Goal: Task Accomplishment & Management: Use online tool/utility

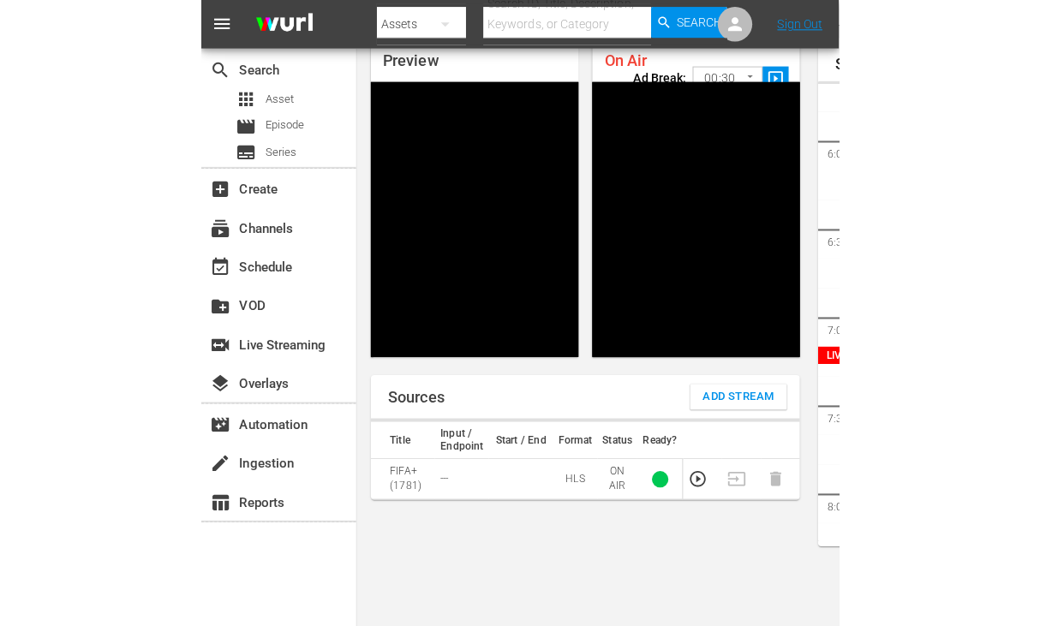
scroll to position [3090, 0]
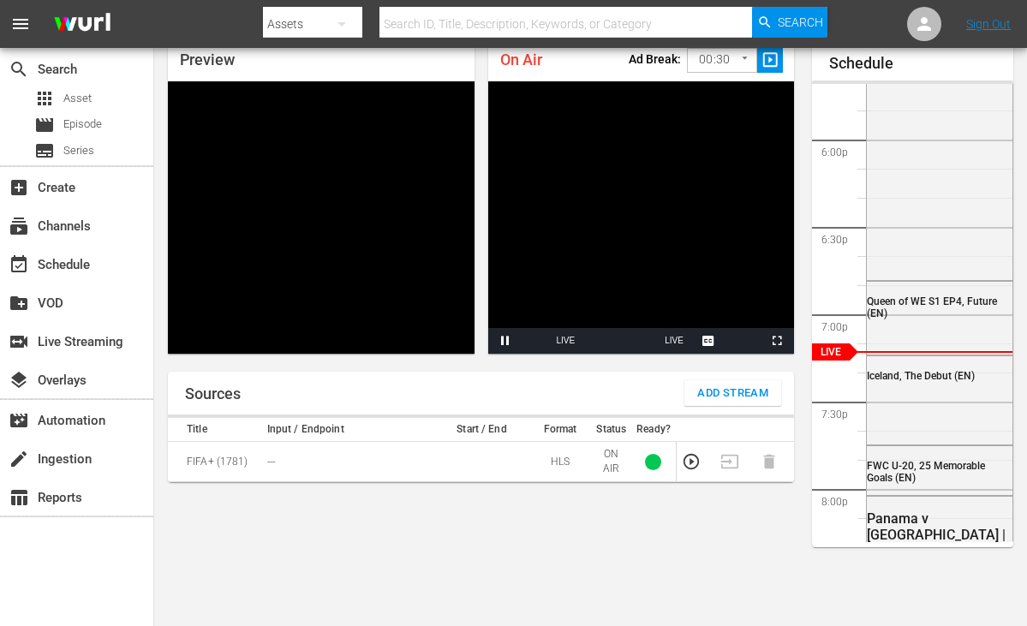
click at [765, 391] on span "Add Stream" at bounding box center [732, 394] width 71 height 20
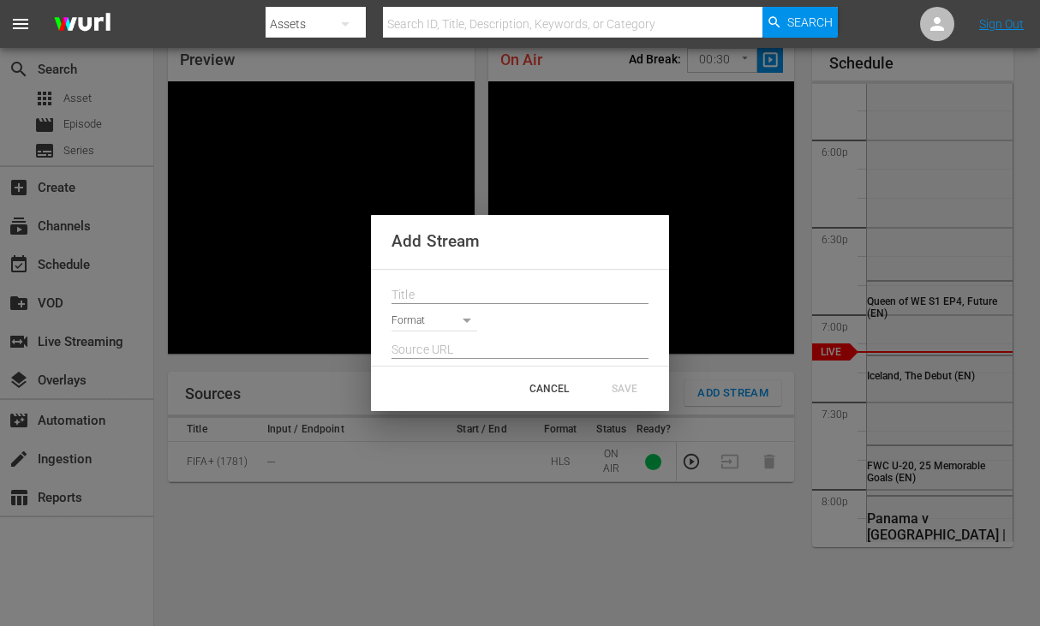
click at [446, 296] on input "text" at bounding box center [519, 296] width 257 height 26
paste input "Live Channel 17b0cb3c-28da-4c2f-a5b9-fe363ef1d0bf eng FIFA U-20 World Cup [GEOG…"
type input "Live Channel 17b0cb3c-28da-4c2f-a5b9-fe363ef1d0bf eng FIFA U-20 World Cup [GEOG…"
click at [409, 315] on body "menu Search By Assets Search ID, Title, Description, Keywords, or Category Sear…" at bounding box center [520, 238] width 1040 height 626
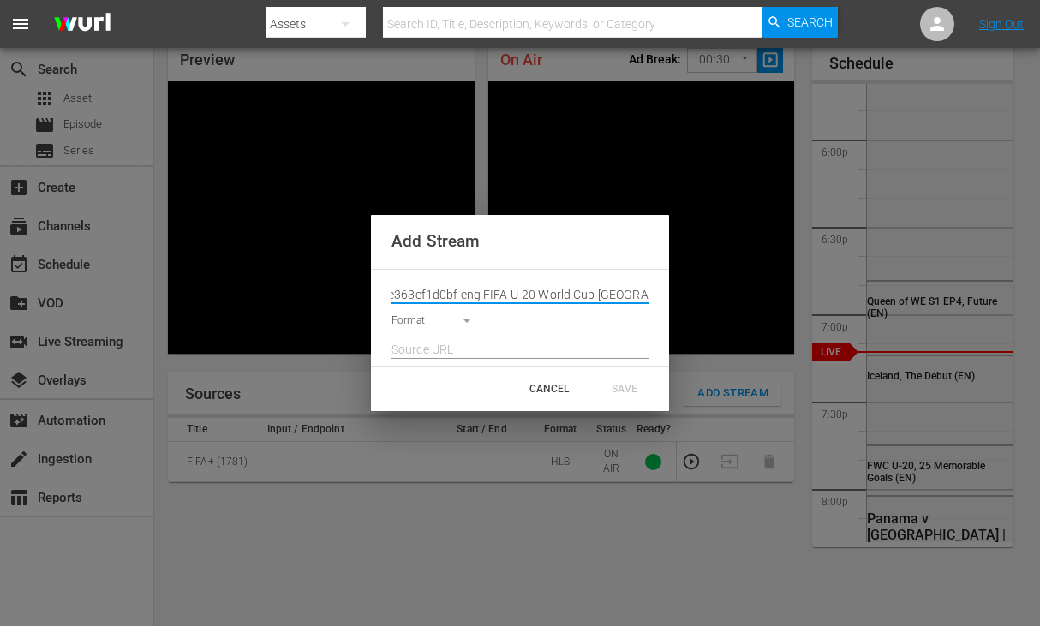
scroll to position [0, 0]
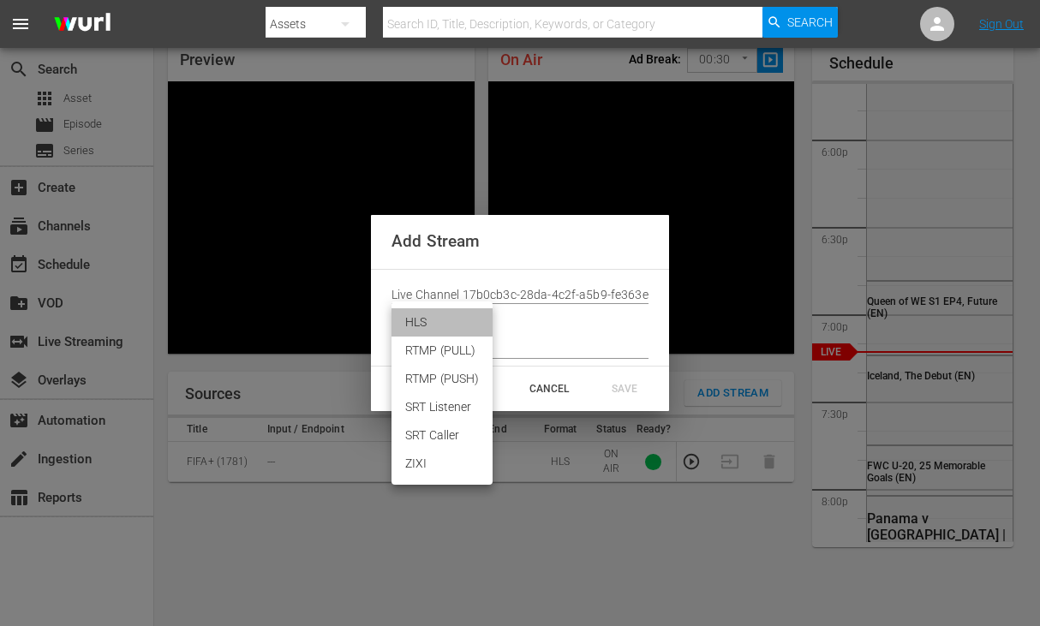
click at [426, 326] on li "HLS" at bounding box center [441, 322] width 101 height 28
type input "HLS"
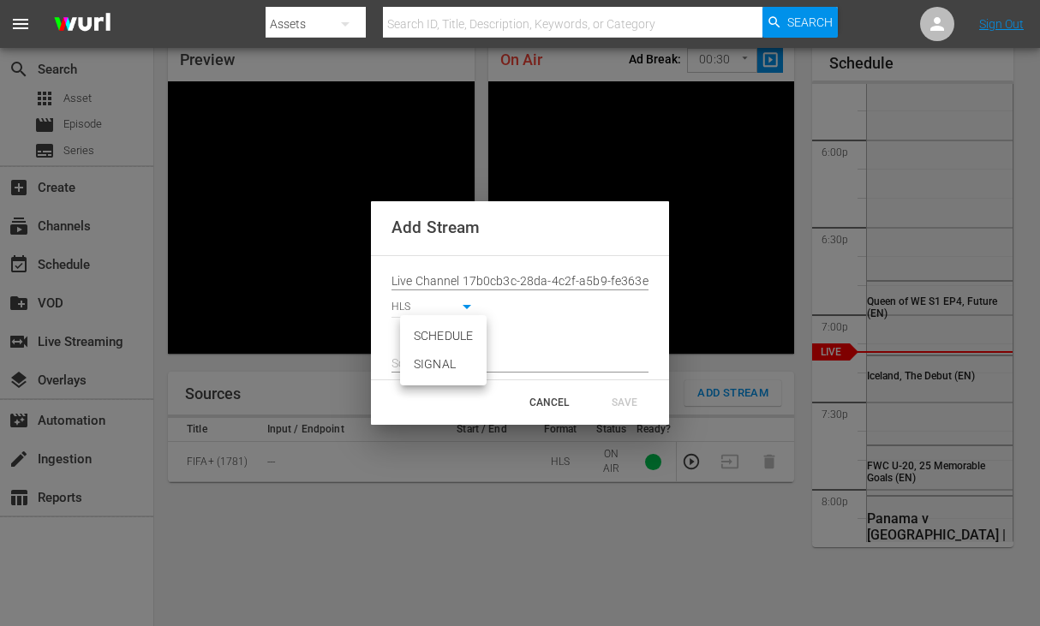
click at [467, 332] on body "menu Search By Assets Search ID, Title, Description, Keywords, or Category Sear…" at bounding box center [520, 238] width 1040 height 626
click at [453, 357] on li "SIGNAL" at bounding box center [443, 364] width 87 height 28
type input "SIGNAL"
click at [477, 355] on input "text" at bounding box center [519, 364] width 257 height 26
paste input "[URL][DOMAIN_NAME][DATE][DATE]"
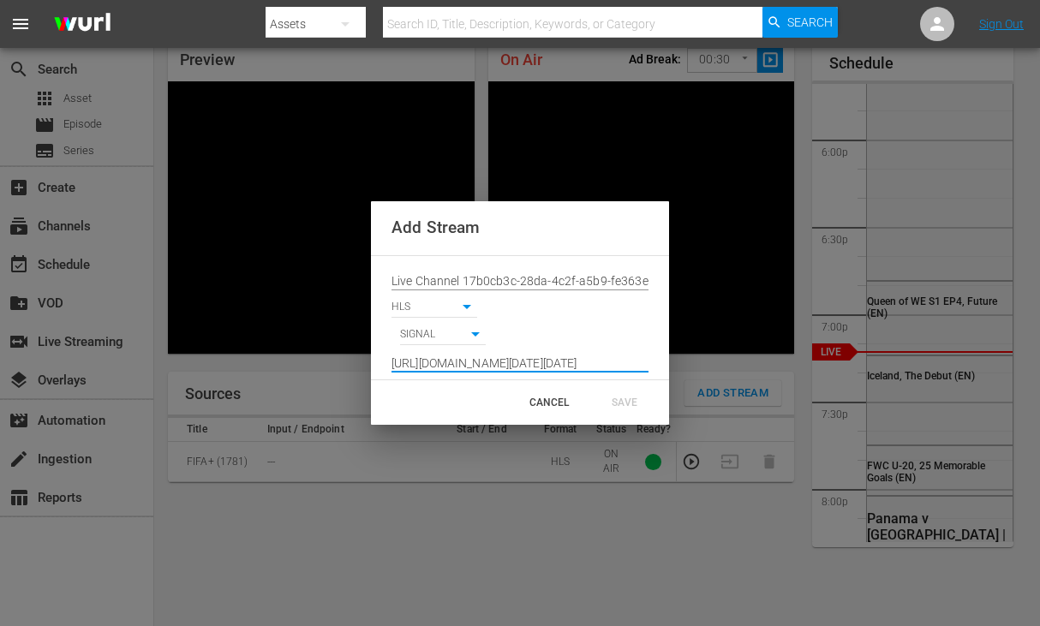
scroll to position [0, 1261]
type input "[URL][DOMAIN_NAME][DATE][DATE]"
click at [618, 403] on div "SAVE" at bounding box center [624, 402] width 75 height 31
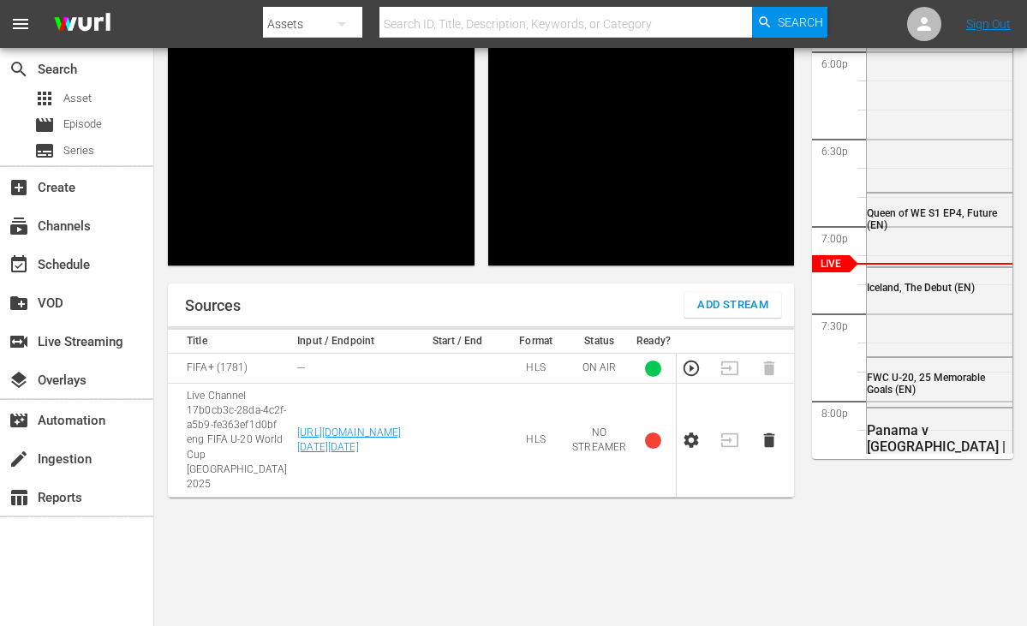
scroll to position [3090, 0]
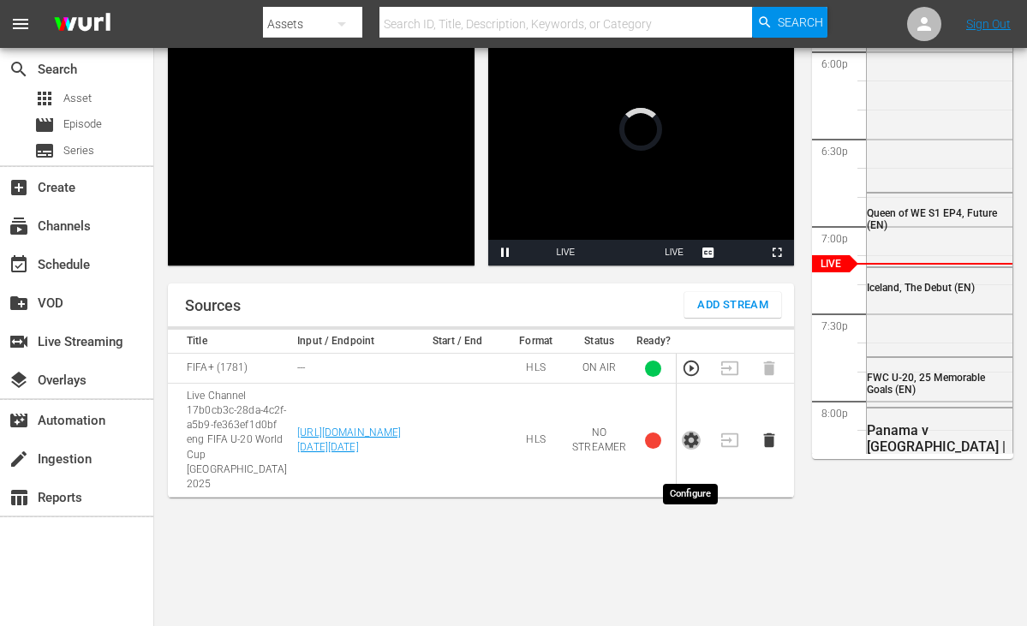
click at [687, 448] on icon "button" at bounding box center [691, 440] width 15 height 15
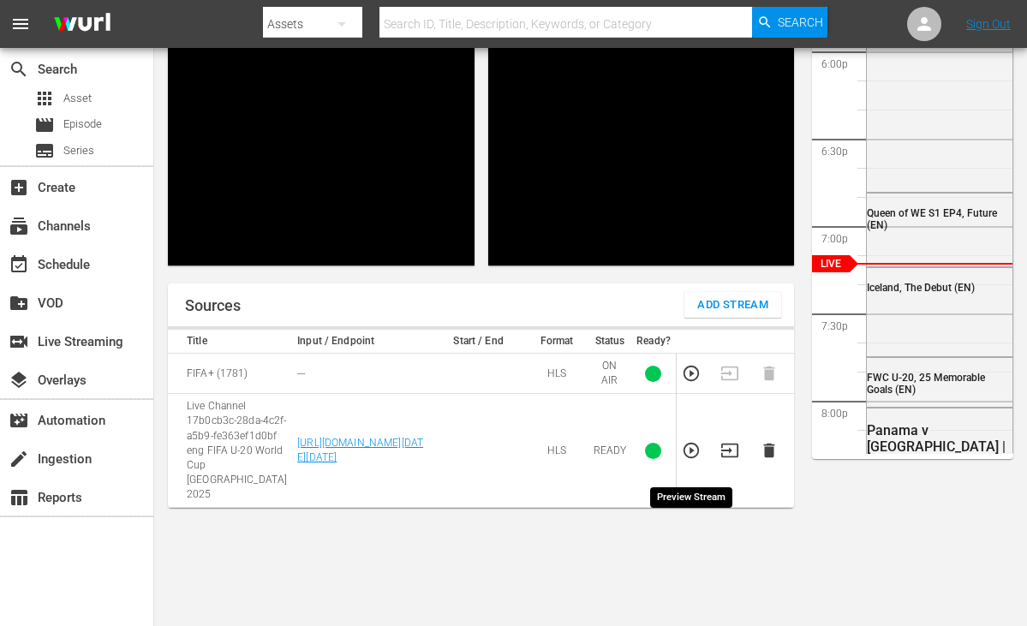
click at [687, 460] on icon "button" at bounding box center [691, 450] width 19 height 19
click at [734, 460] on icon "button" at bounding box center [729, 450] width 19 height 19
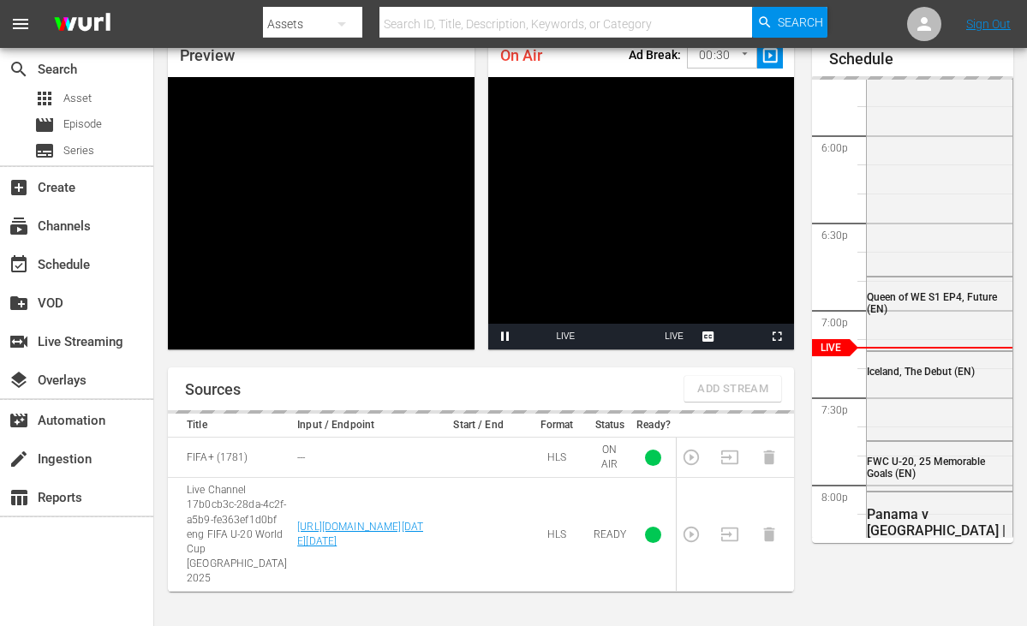
scroll to position [0, 0]
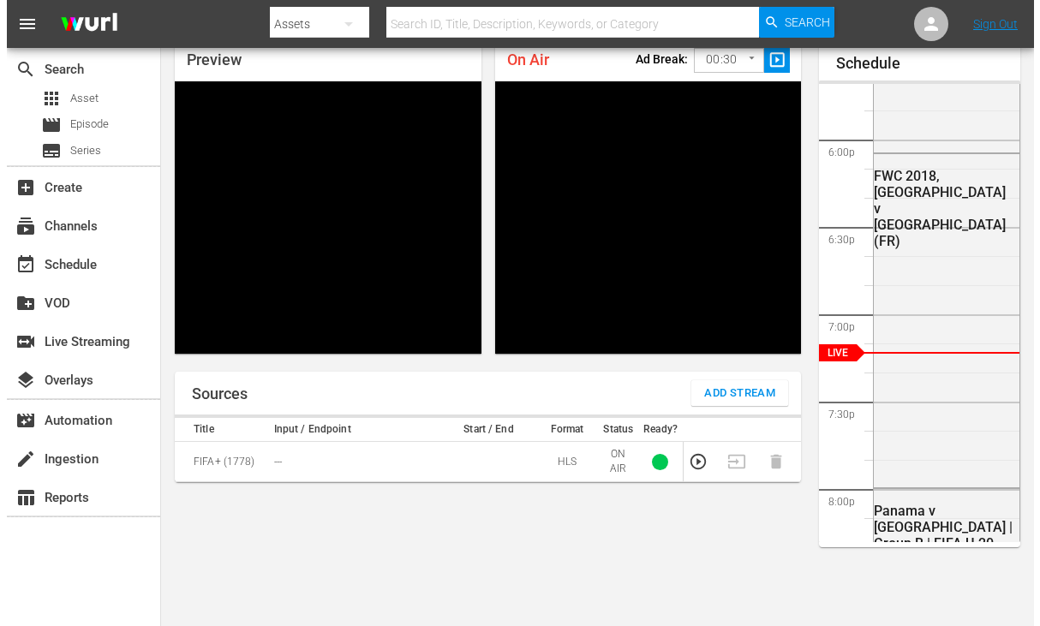
scroll to position [3091, 0]
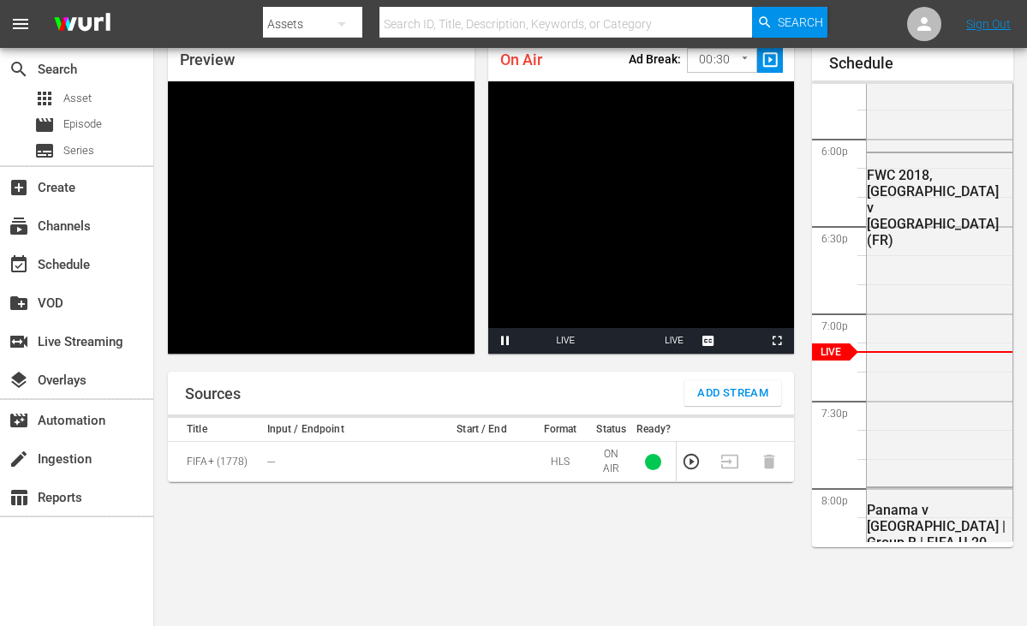
click at [733, 393] on span "Add Stream" at bounding box center [732, 394] width 71 height 20
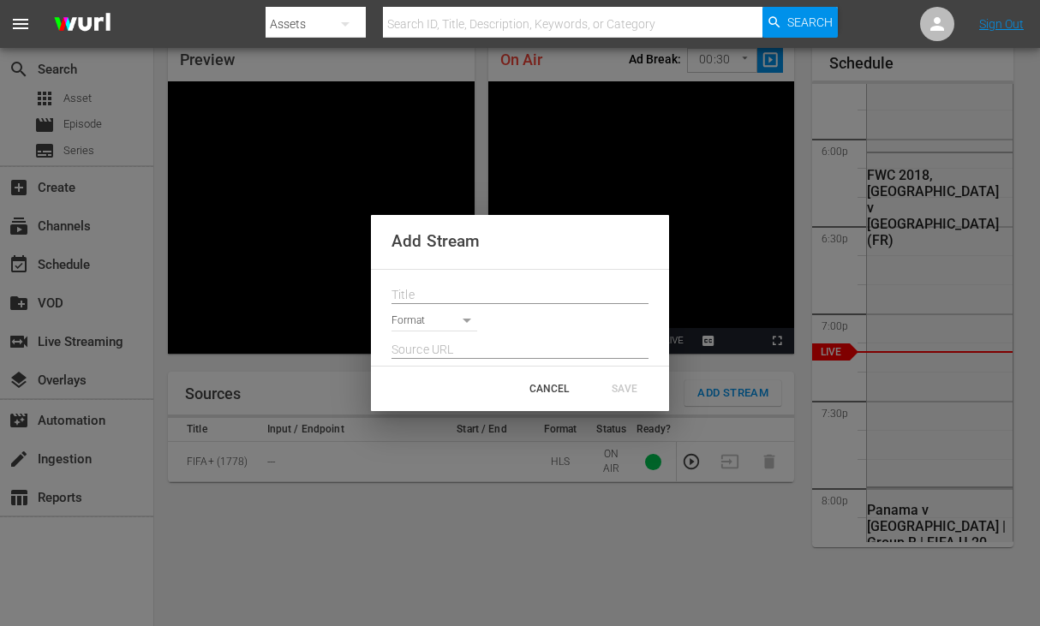
click at [423, 277] on div "Format" at bounding box center [520, 318] width 298 height 96
click at [424, 283] on input "text" at bounding box center [519, 296] width 257 height 26
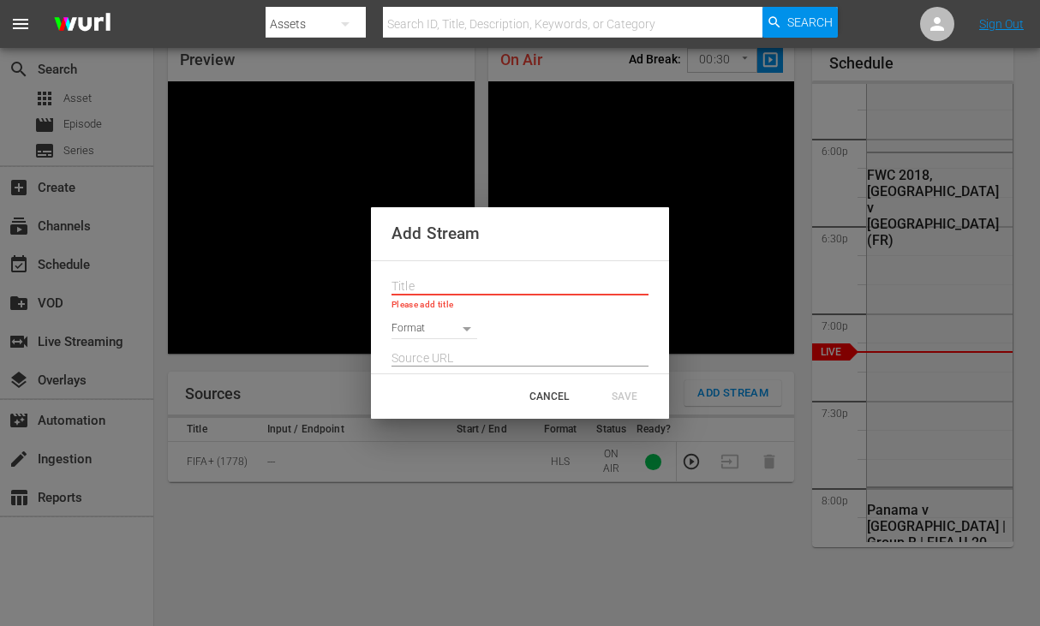
click at [497, 286] on input "text" at bounding box center [519, 287] width 257 height 26
paste input "Live Channel 17b0cb3c-28da-4c2f-a5b9-fe363ef1d0bf eng FIFA U-20 World Cup [GEOG…"
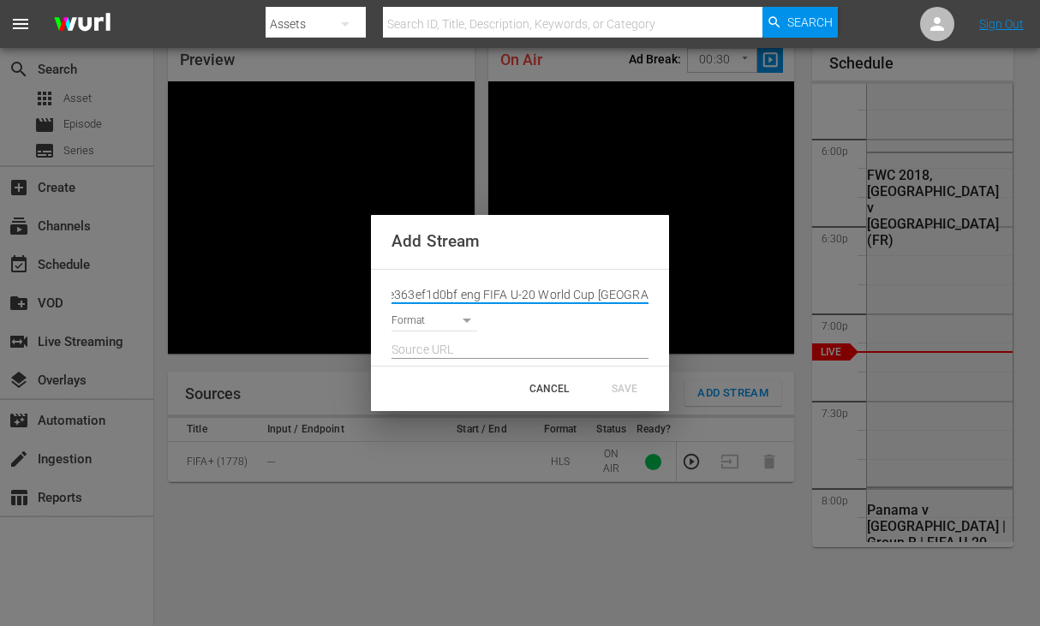
type input "Live Channel 17b0cb3c-28da-4c2f-a5b9-fe363ef1d0bf eng FIFA U-20 World Cup [GEOG…"
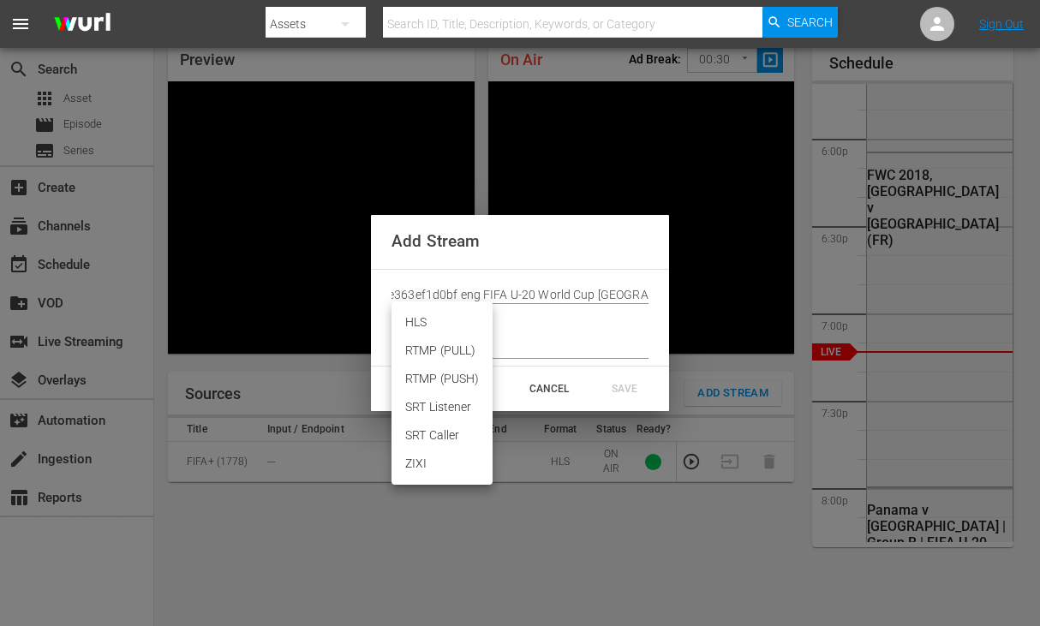
click at [451, 329] on body "menu Search By Assets Search ID, Title, Description, Keywords, or Category Sear…" at bounding box center [520, 238] width 1040 height 626
click at [435, 330] on li "HLS" at bounding box center [441, 322] width 101 height 28
type input "HLS"
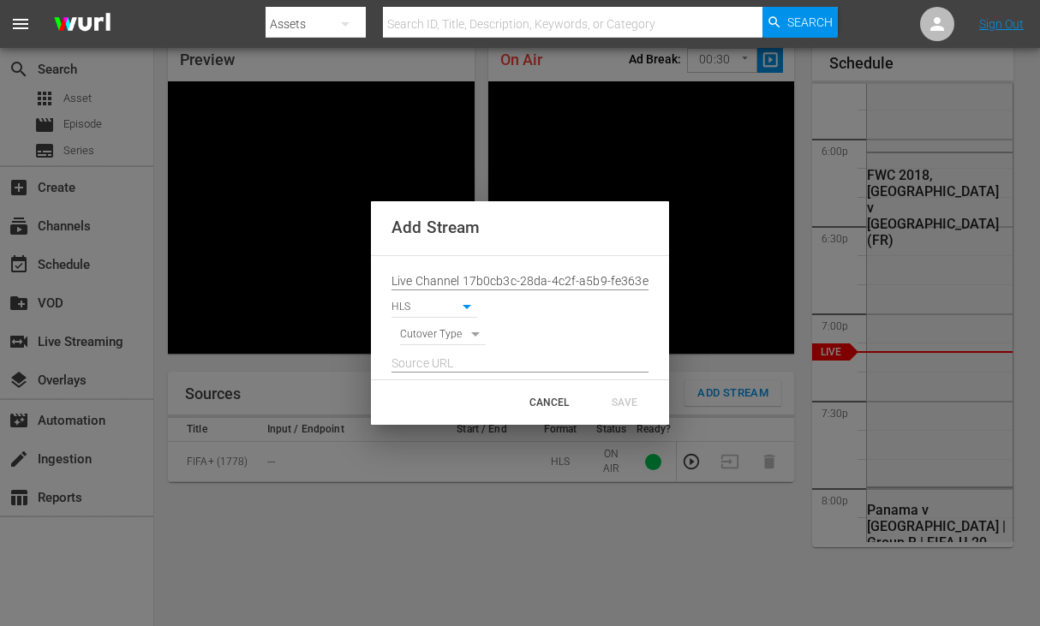
click at [444, 340] on body "menu Search By Assets Search ID, Title, Description, Keywords, or Category Sear…" at bounding box center [520, 238] width 1040 height 626
click at [449, 374] on li "SIGNAL" at bounding box center [443, 364] width 87 height 28
type input "SIGNAL"
click at [465, 360] on input "text" at bounding box center [519, 364] width 257 height 26
paste input "[URL][DOMAIN_NAME][DATE][DATE]"
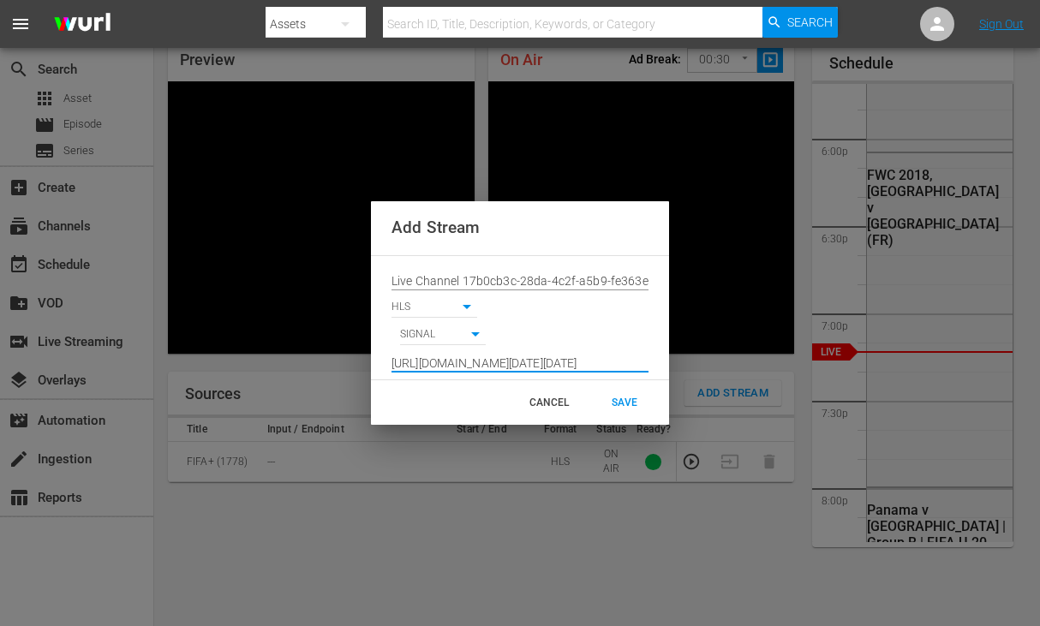
scroll to position [0, 1261]
type input "[URL][DOMAIN_NAME][DATE][DATE]"
click at [634, 391] on div "SAVE" at bounding box center [624, 402] width 75 height 31
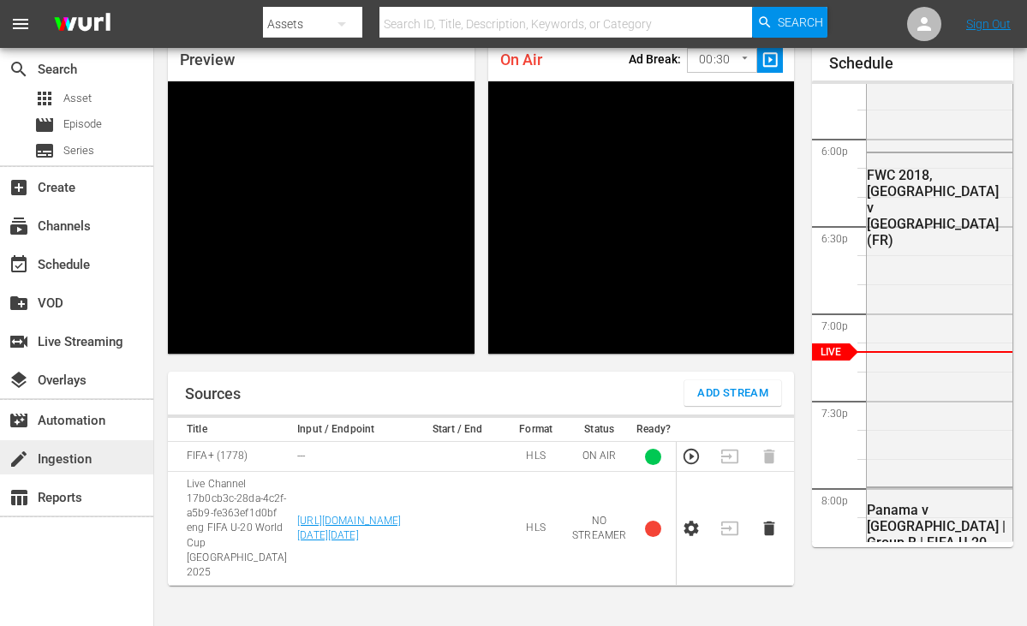
scroll to position [3091, 0]
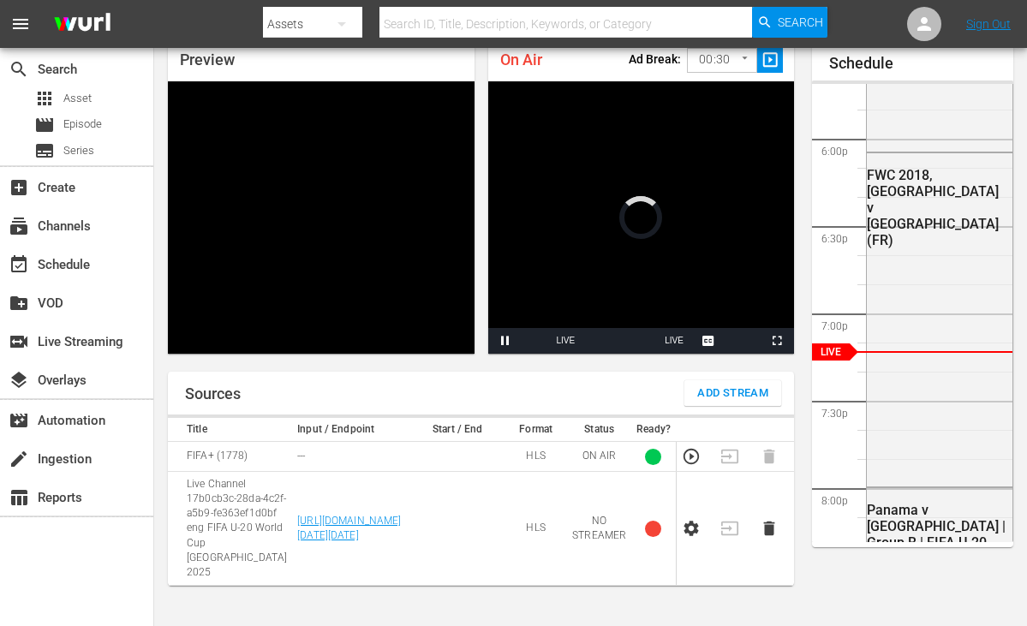
click at [685, 536] on icon "button" at bounding box center [691, 528] width 15 height 15
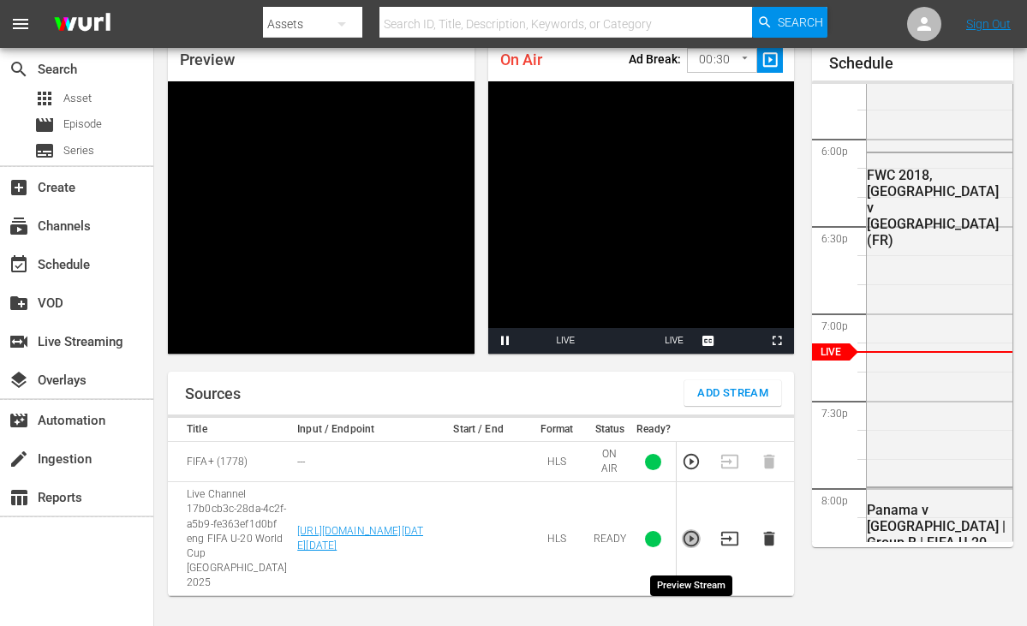
click at [687, 543] on icon "button" at bounding box center [691, 538] width 19 height 19
click at [729, 548] on icon "button" at bounding box center [729, 538] width 19 height 19
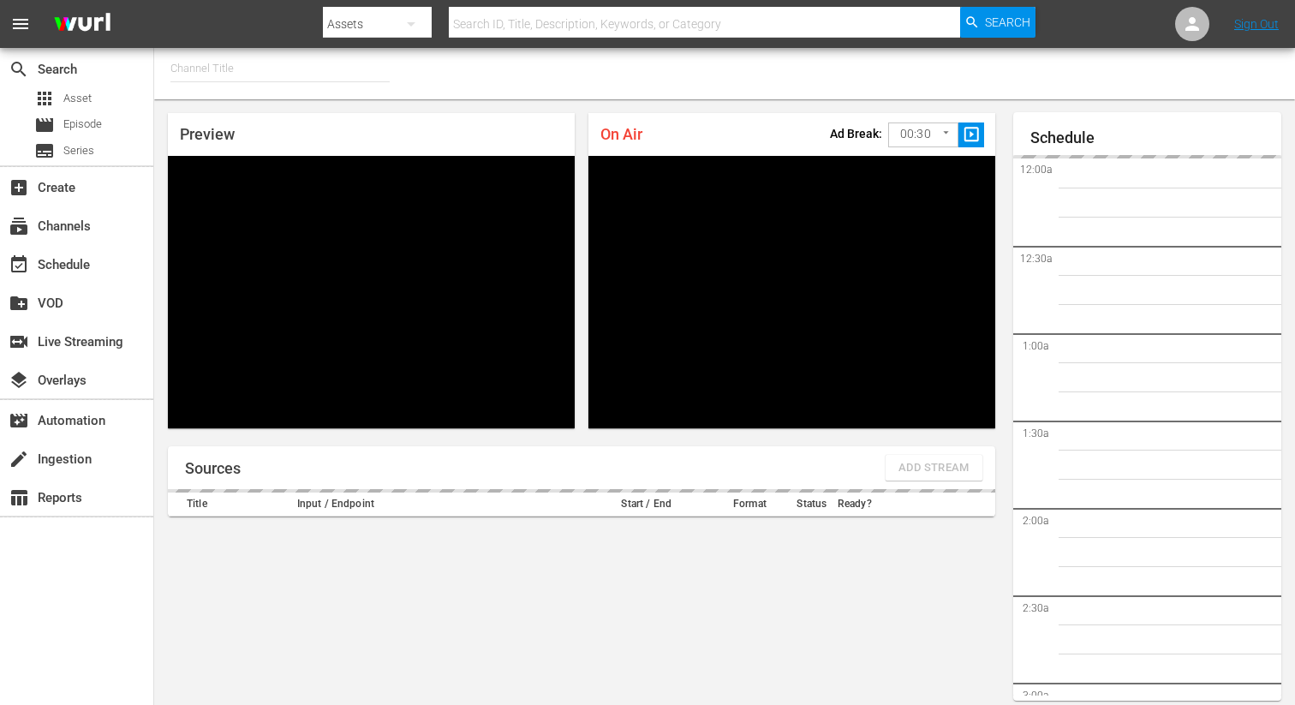
type input "FIFA+ [DEMOGRAPHIC_DATA] Local (1777)"
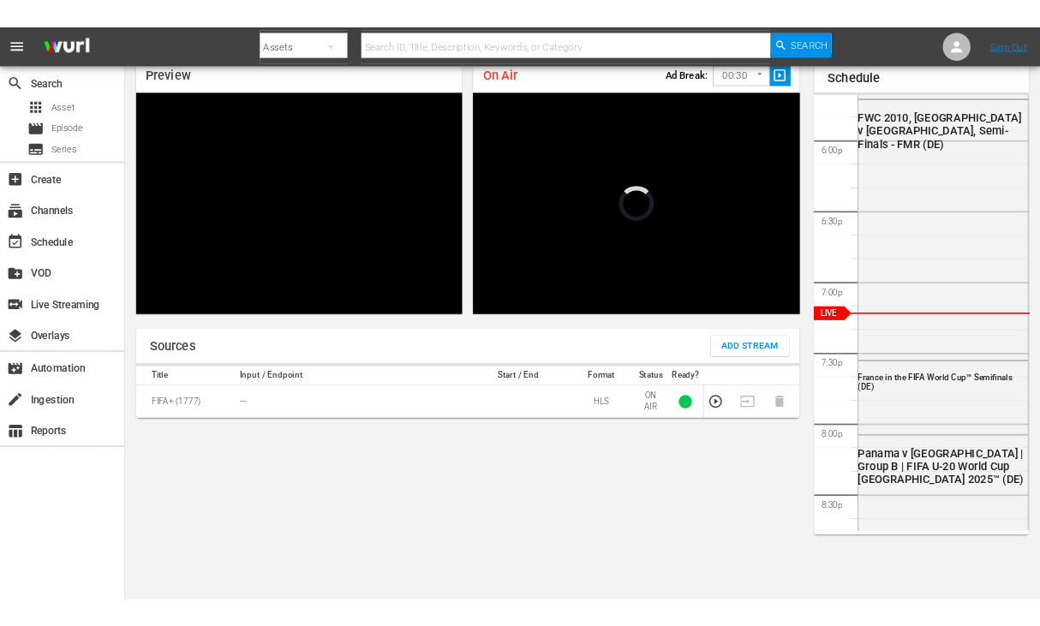
scroll to position [3091, 0]
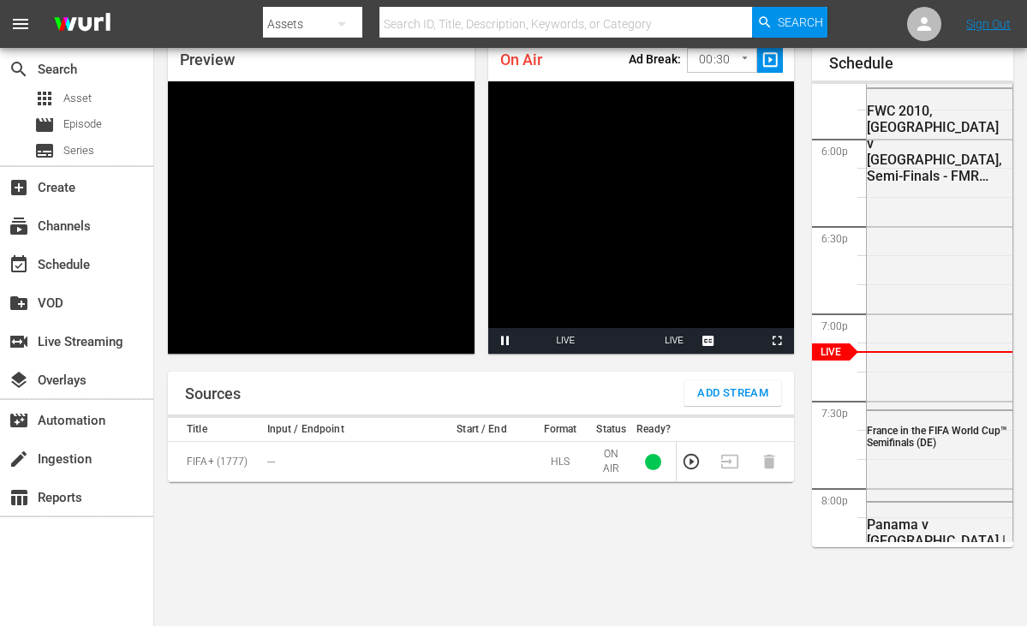
click at [723, 389] on span "Add Stream" at bounding box center [732, 394] width 71 height 20
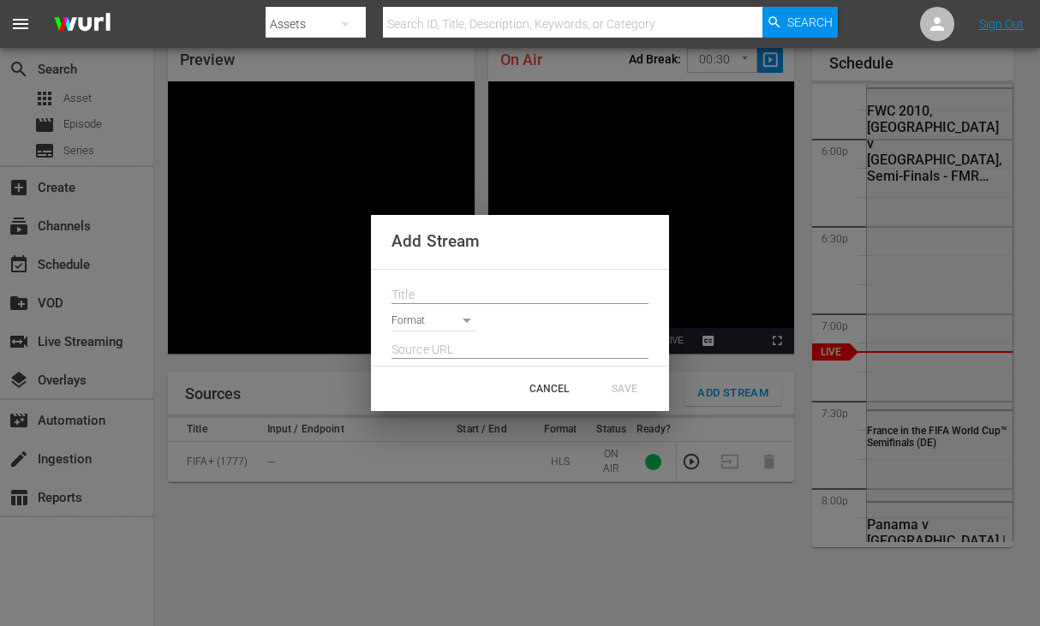
click at [465, 299] on input "text" at bounding box center [519, 296] width 257 height 26
paste input "Live Channel 17b0cb3c-28da-4c2f-a5b9-fe363ef1d0bf eng FIFA U-20 World Cup [GEOG…"
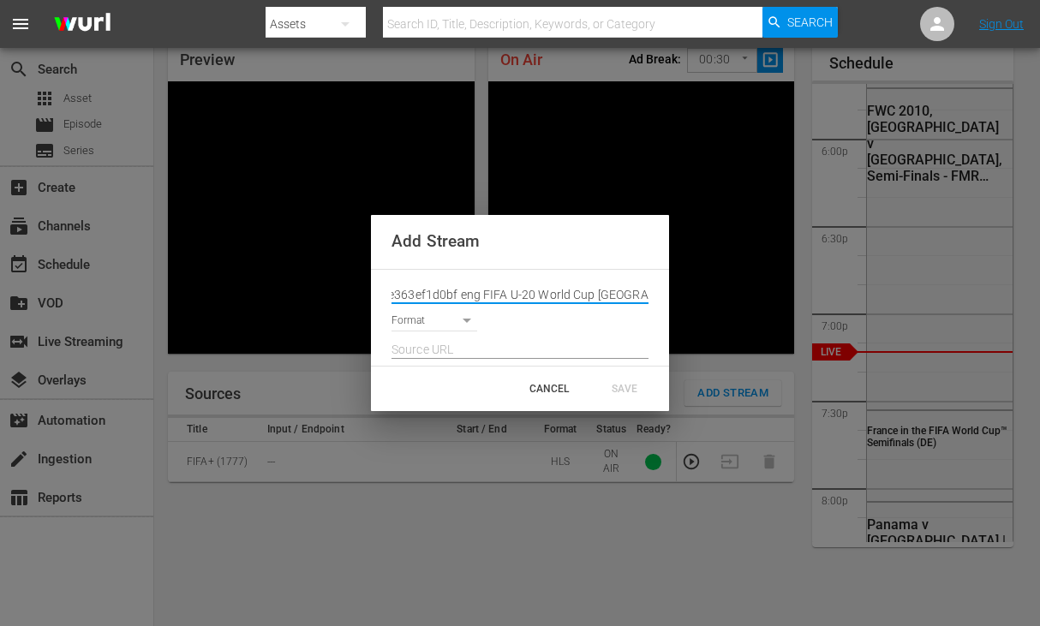
type input "Live Channel 17b0cb3c-28da-4c2f-a5b9-fe363ef1d0bf eng FIFA U-20 World Cup [GEOG…"
click at [453, 320] on body "menu Search By Assets Search ID, Title, Description, Keywords, or Category Sear…" at bounding box center [520, 238] width 1040 height 626
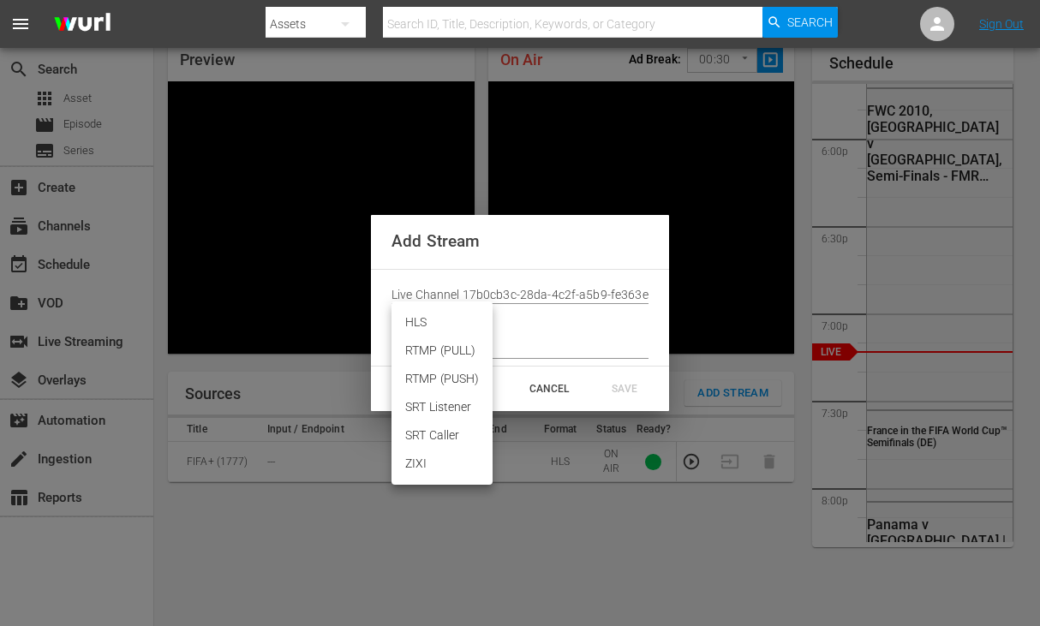
click at [418, 314] on li "HLS" at bounding box center [441, 322] width 101 height 28
type input "HLS"
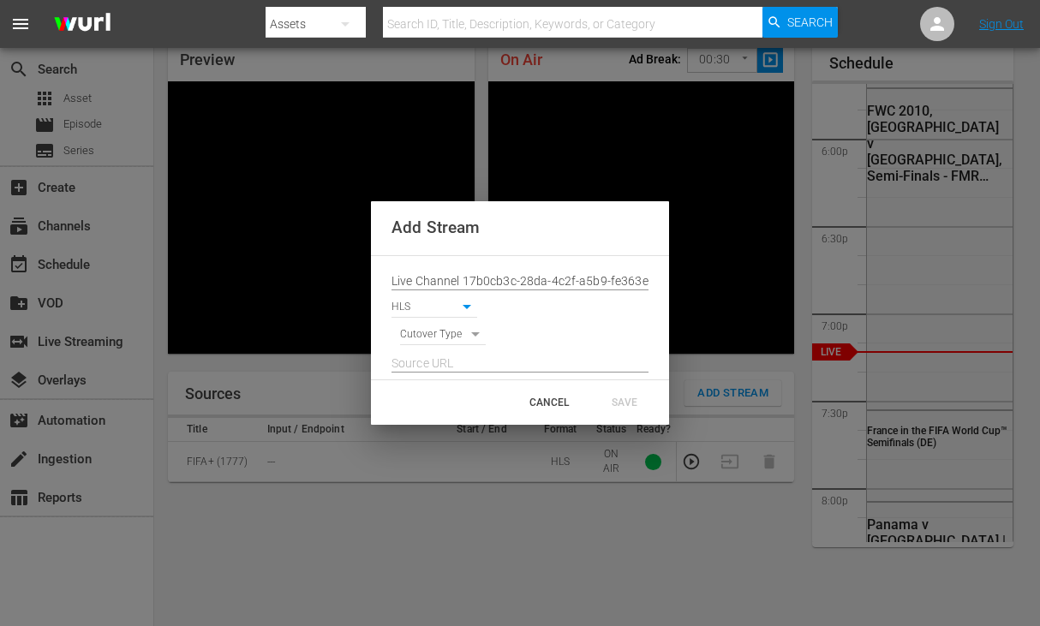
click at [426, 330] on div "Cutover Type" at bounding box center [519, 331] width 257 height 27
click at [427, 332] on body "menu Search By Assets Search ID, Title, Description, Keywords, or Category Sear…" at bounding box center [520, 238] width 1040 height 626
click at [434, 371] on li "SIGNAL" at bounding box center [443, 364] width 87 height 28
type input "SIGNAL"
click at [473, 356] on input "text" at bounding box center [519, 364] width 257 height 26
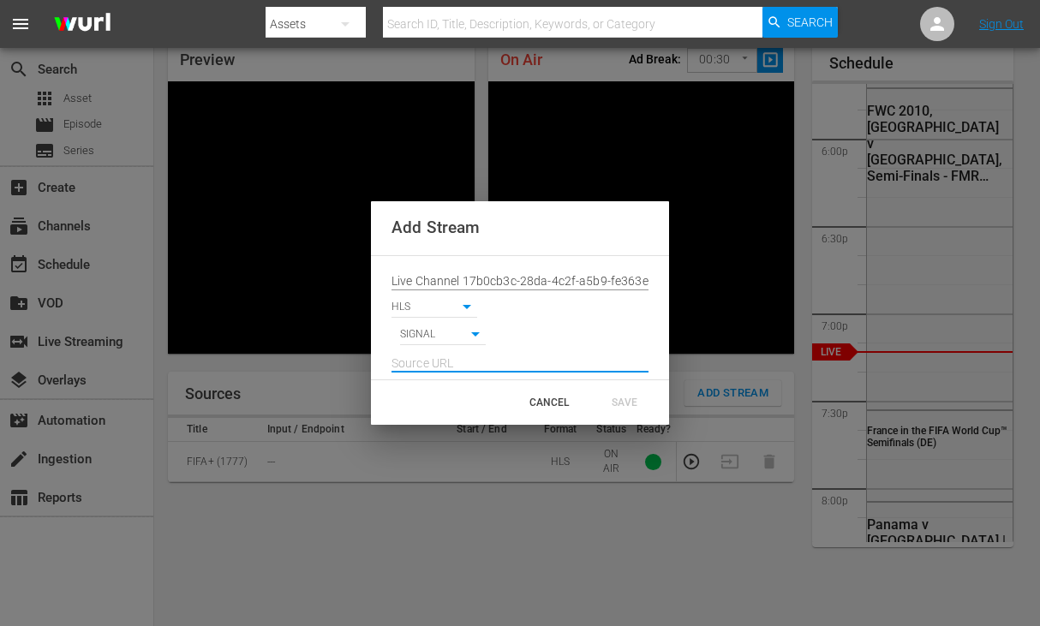
paste input "[URL][DOMAIN_NAME][DATE][DATE]"
type input "[URL][DOMAIN_NAME][DATE][DATE]"
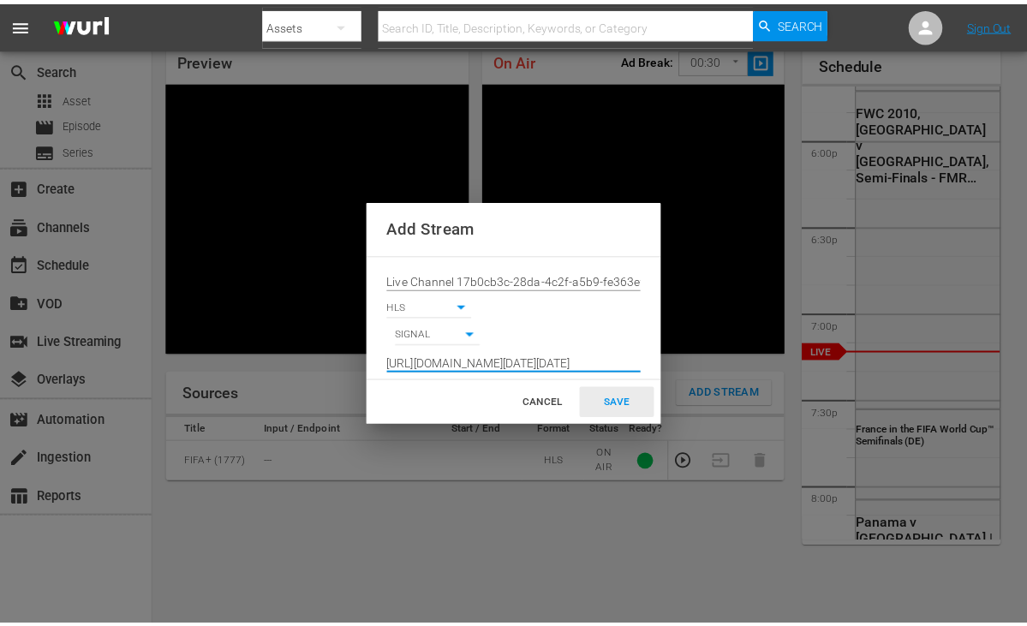
scroll to position [0, 0]
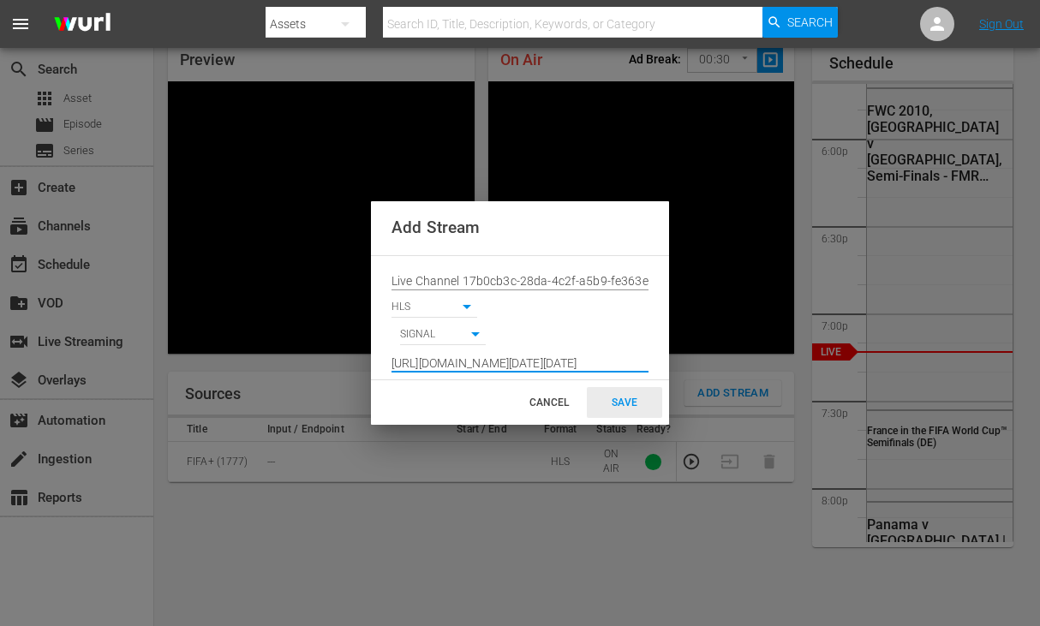
click at [637, 401] on div "SAVE" at bounding box center [624, 402] width 75 height 31
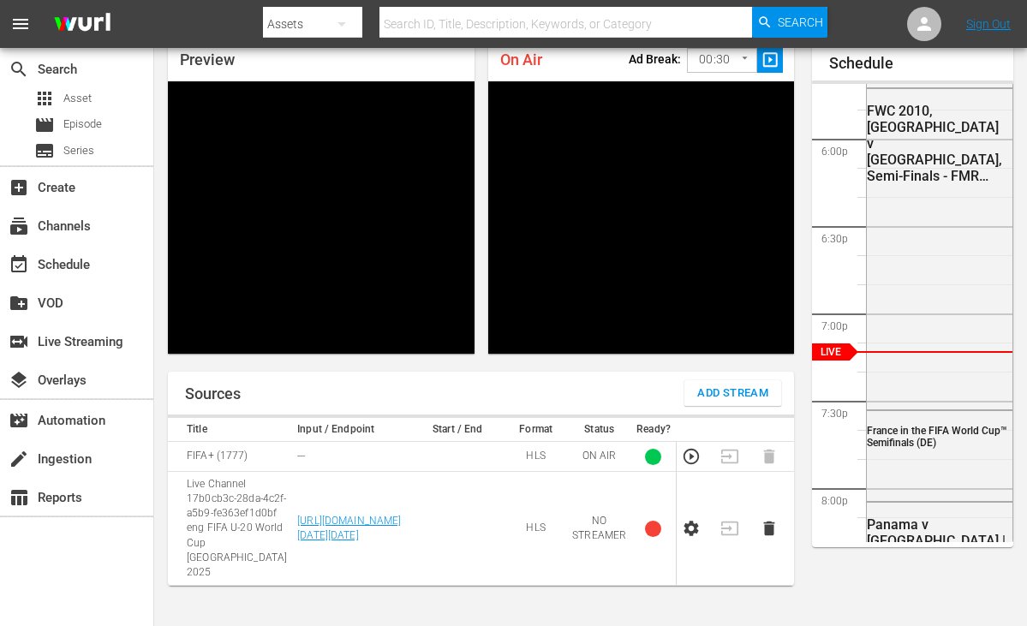
scroll to position [3091, 0]
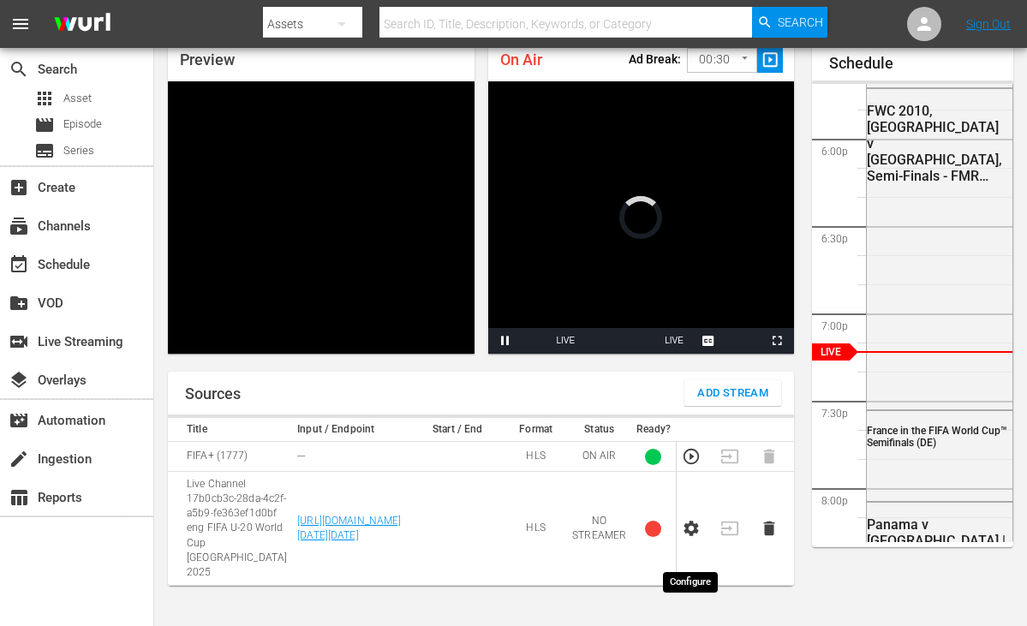
click at [686, 536] on icon "button" at bounding box center [691, 528] width 15 height 15
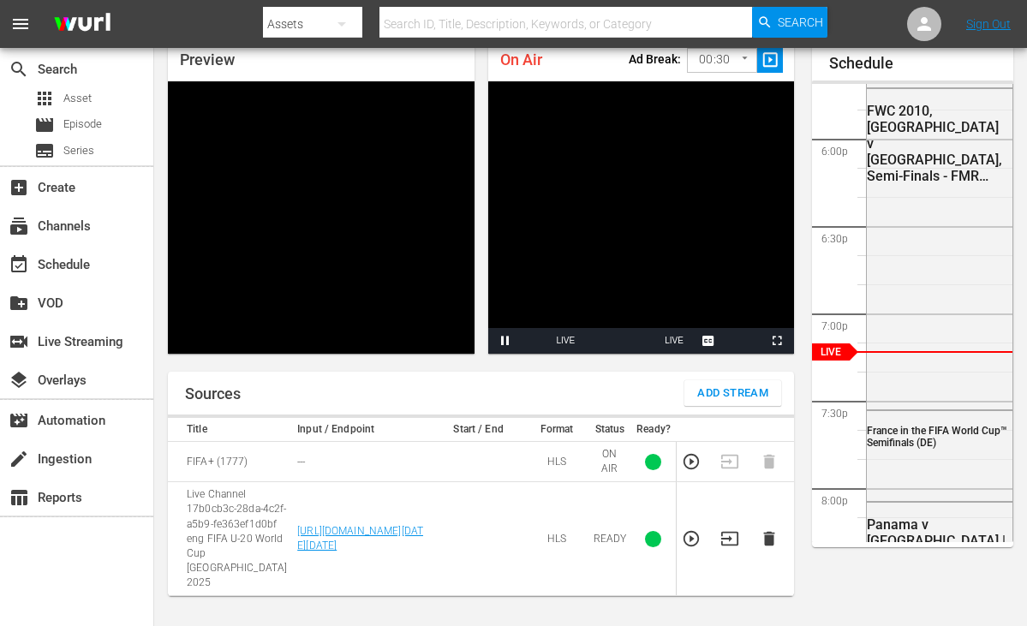
click at [699, 548] on icon "button" at bounding box center [691, 538] width 19 height 19
click at [730, 546] on icon "button" at bounding box center [729, 539] width 17 height 14
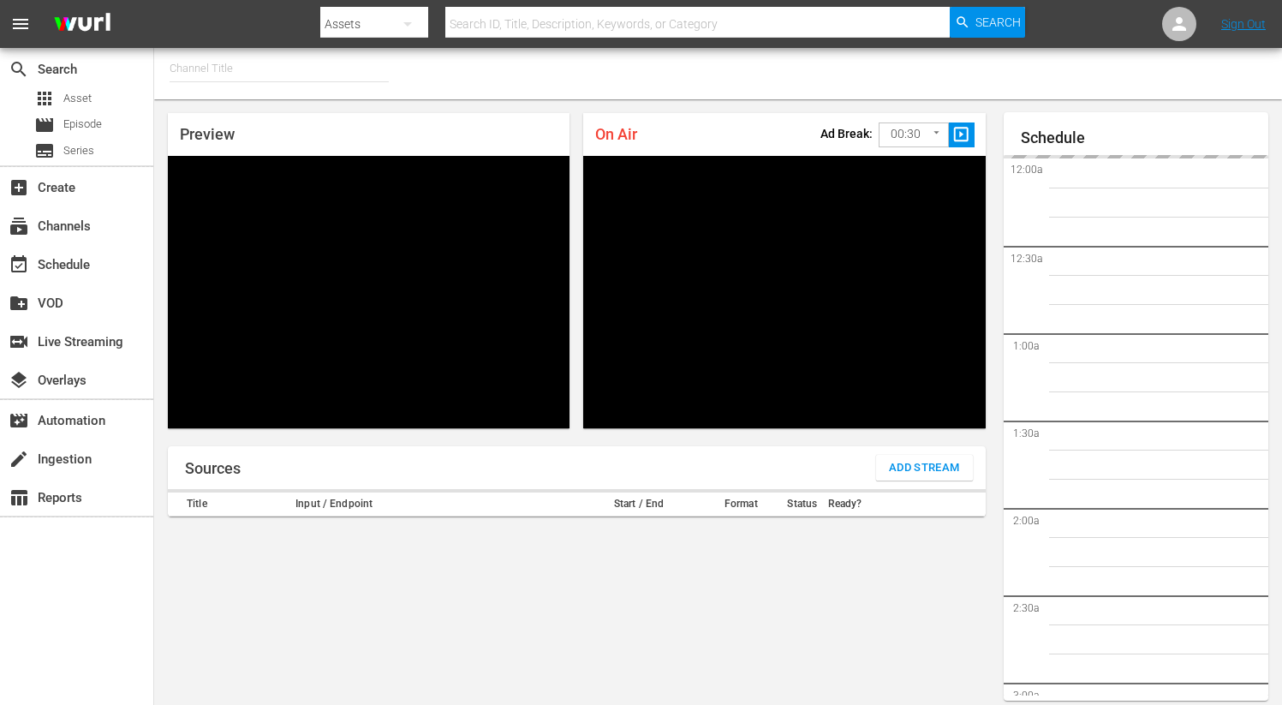
type input "FIFA+ Italian Local (1779)"
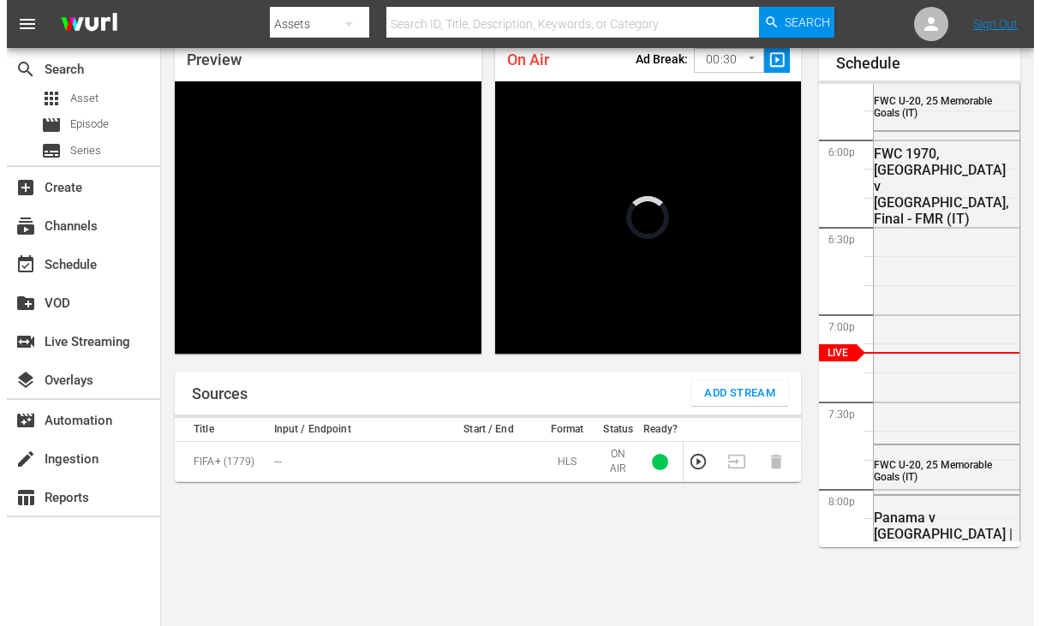
scroll to position [3091, 0]
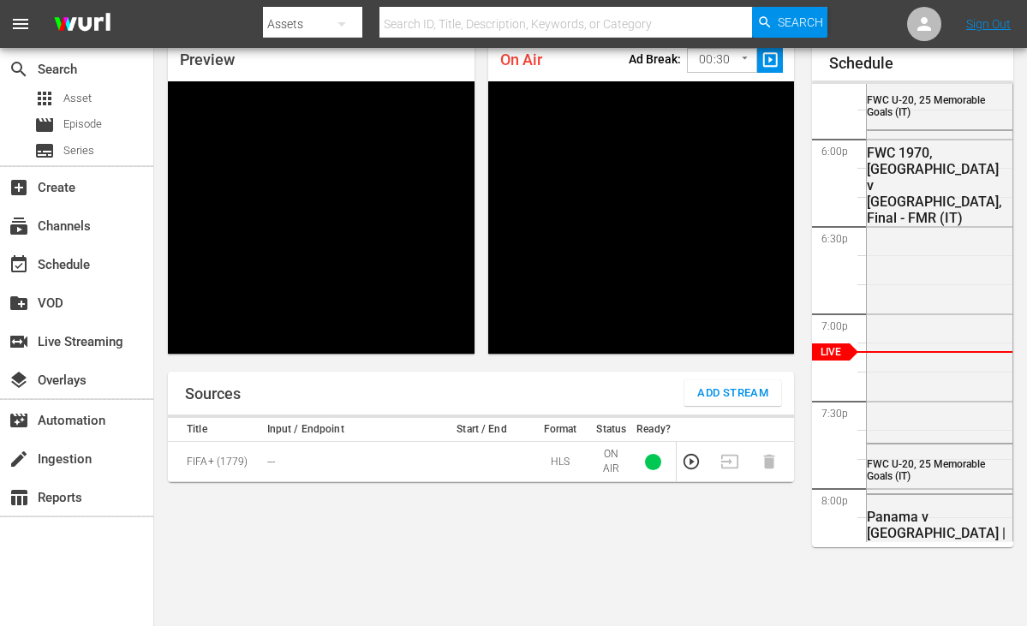
click at [711, 392] on span "Add Stream" at bounding box center [732, 394] width 71 height 20
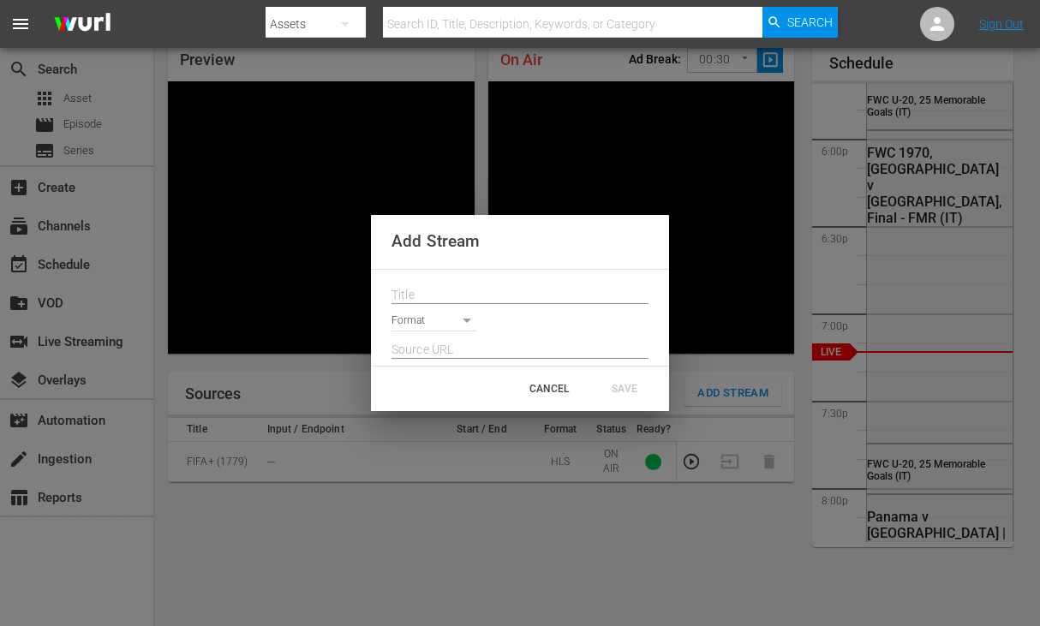
click at [481, 278] on div at bounding box center [519, 290] width 257 height 27
click at [474, 287] on input "text" at bounding box center [519, 296] width 257 height 26
paste input "Live Channel 17b0cb3c-28da-4c2f-a5b9-fe363ef1d0bf eng FIFA U-20 World Cup [GEOG…"
type input "Live Channel 17b0cb3c-28da-4c2f-a5b9-fe363ef1d0bf eng FIFA U-20 World Cup [GEOG…"
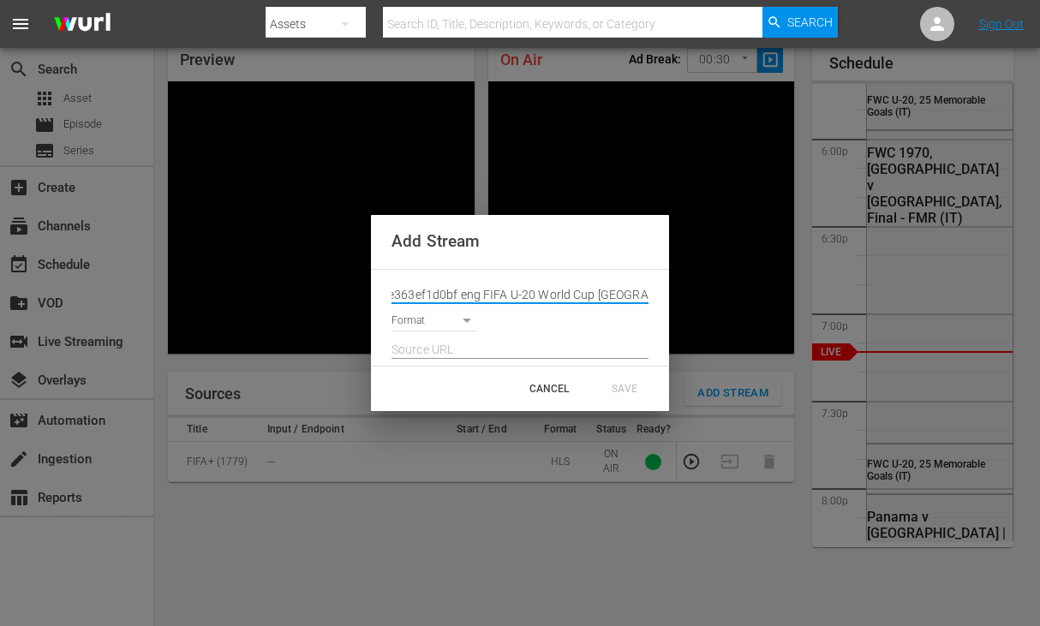
click at [444, 325] on body "menu Search By Assets Search ID, Title, Description, Keywords, or Category Sear…" at bounding box center [520, 238] width 1040 height 626
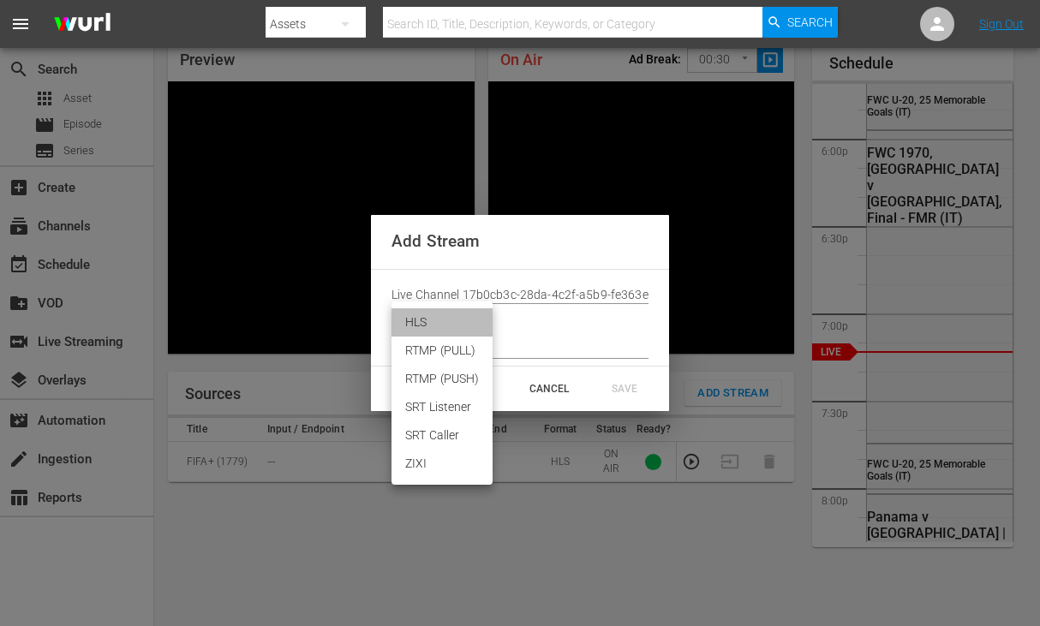
click at [429, 325] on li "HLS" at bounding box center [441, 322] width 101 height 28
type input "HLS"
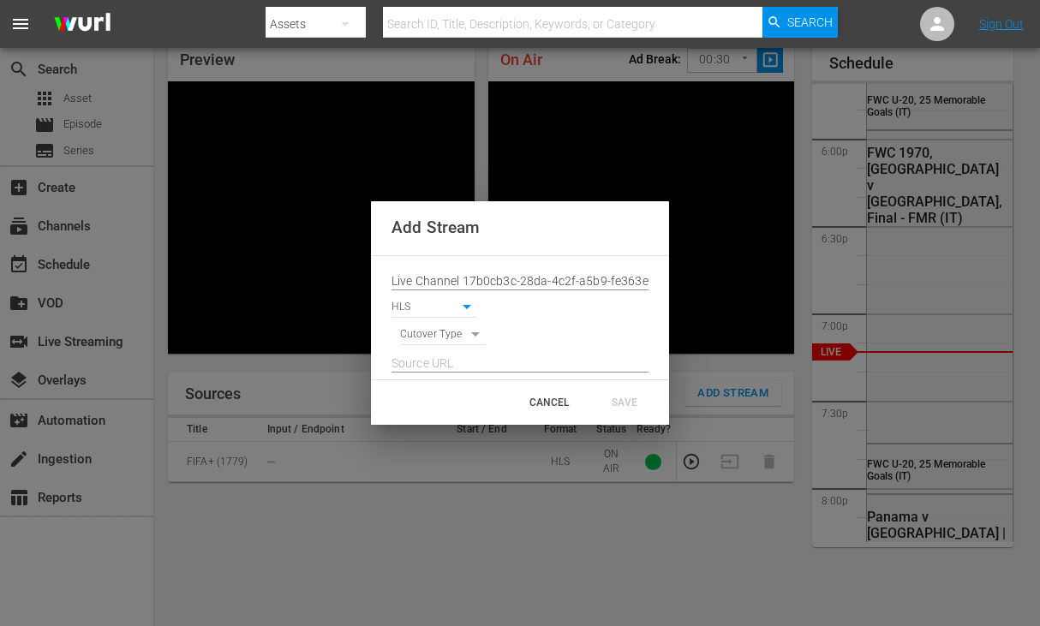
click at [445, 348] on div at bounding box center [519, 358] width 257 height 27
click at [444, 345] on div at bounding box center [519, 358] width 257 height 27
click at [443, 338] on body "menu Search By Assets Search ID, Title, Description, Keywords, or Category Sear…" at bounding box center [520, 238] width 1040 height 626
click at [449, 370] on li "SIGNAL" at bounding box center [443, 364] width 87 height 28
type input "SIGNAL"
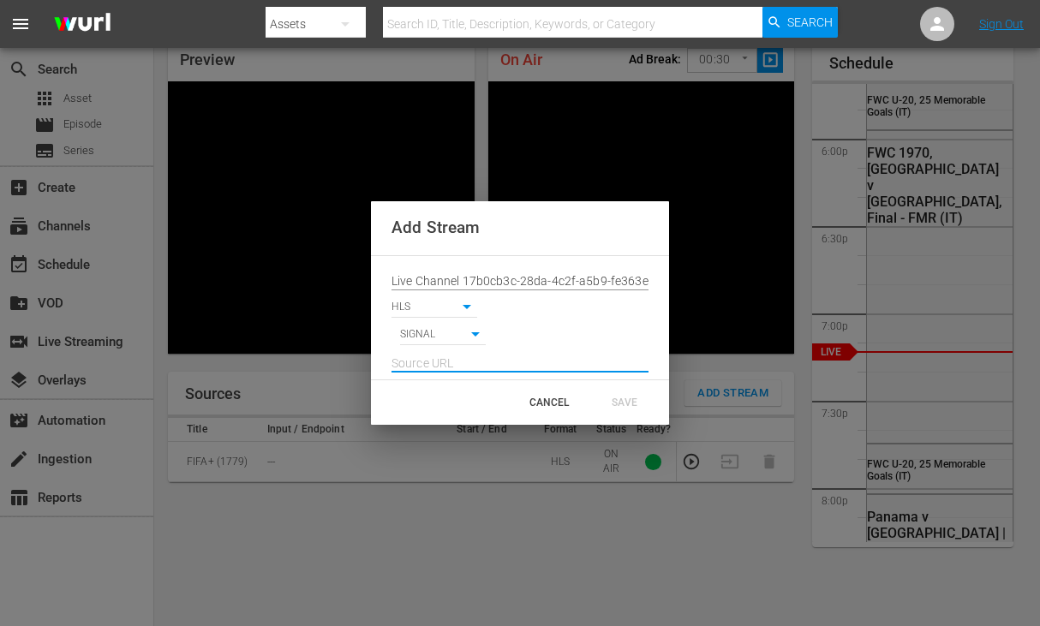
click at [479, 353] on input "text" at bounding box center [519, 364] width 257 height 26
paste input "[URL][DOMAIN_NAME][DATE][DATE]"
type input "[URL][DOMAIN_NAME][DATE][DATE]"
click at [612, 394] on div "SAVE" at bounding box center [624, 402] width 75 height 31
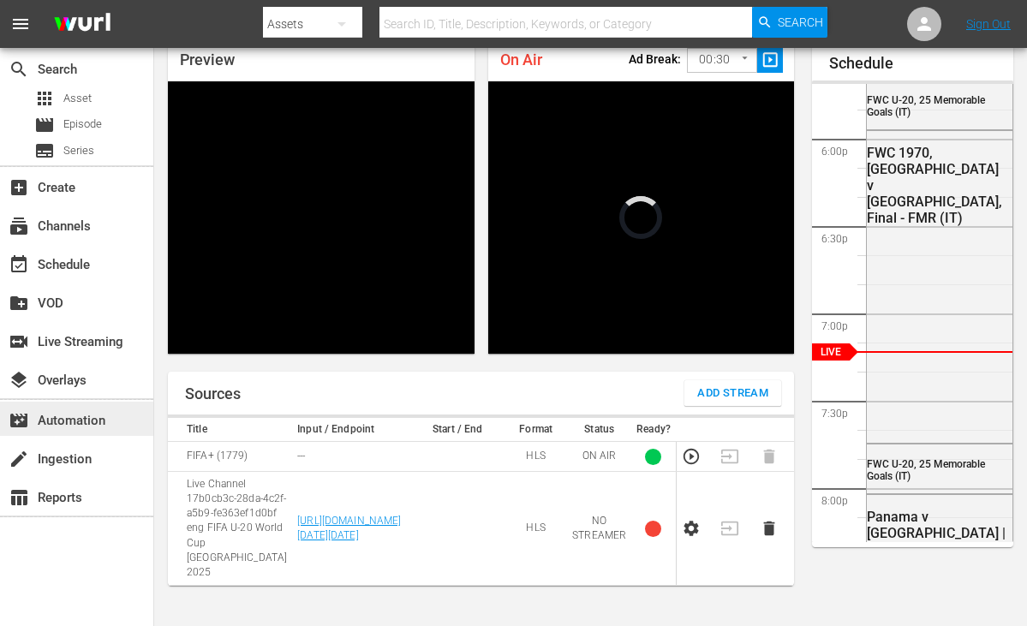
scroll to position [3091, 0]
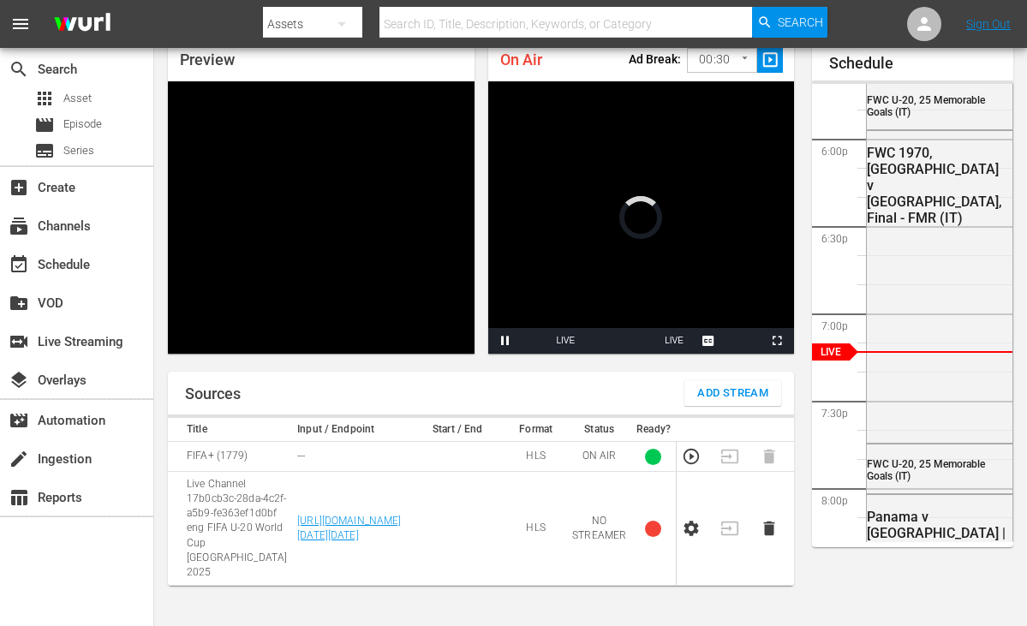
click at [689, 538] on icon "button" at bounding box center [691, 528] width 19 height 19
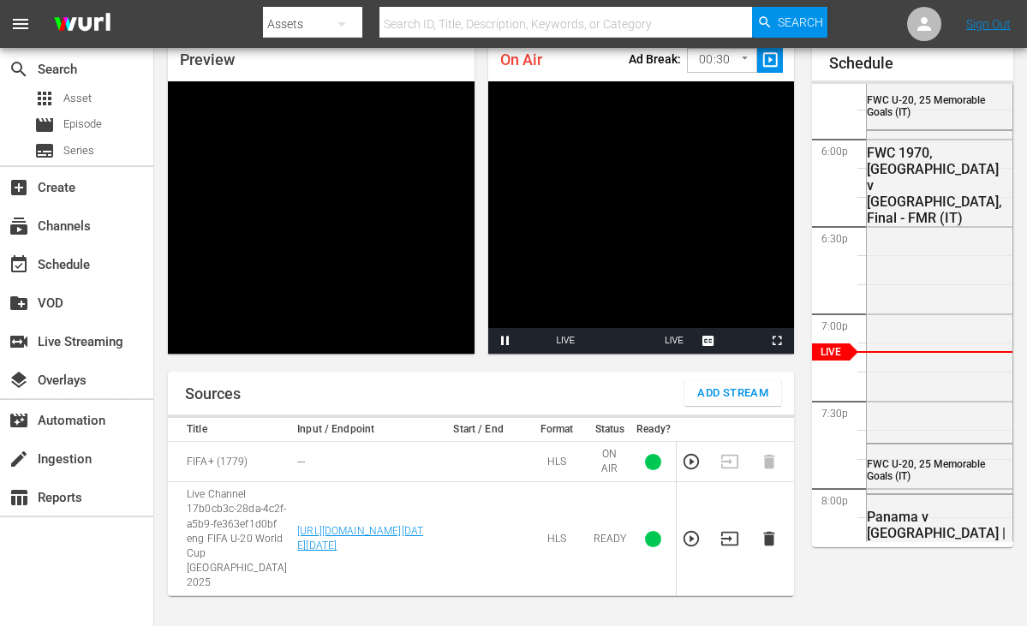
click at [688, 548] on icon "button" at bounding box center [691, 538] width 19 height 19
click at [726, 545] on icon "button" at bounding box center [729, 538] width 19 height 19
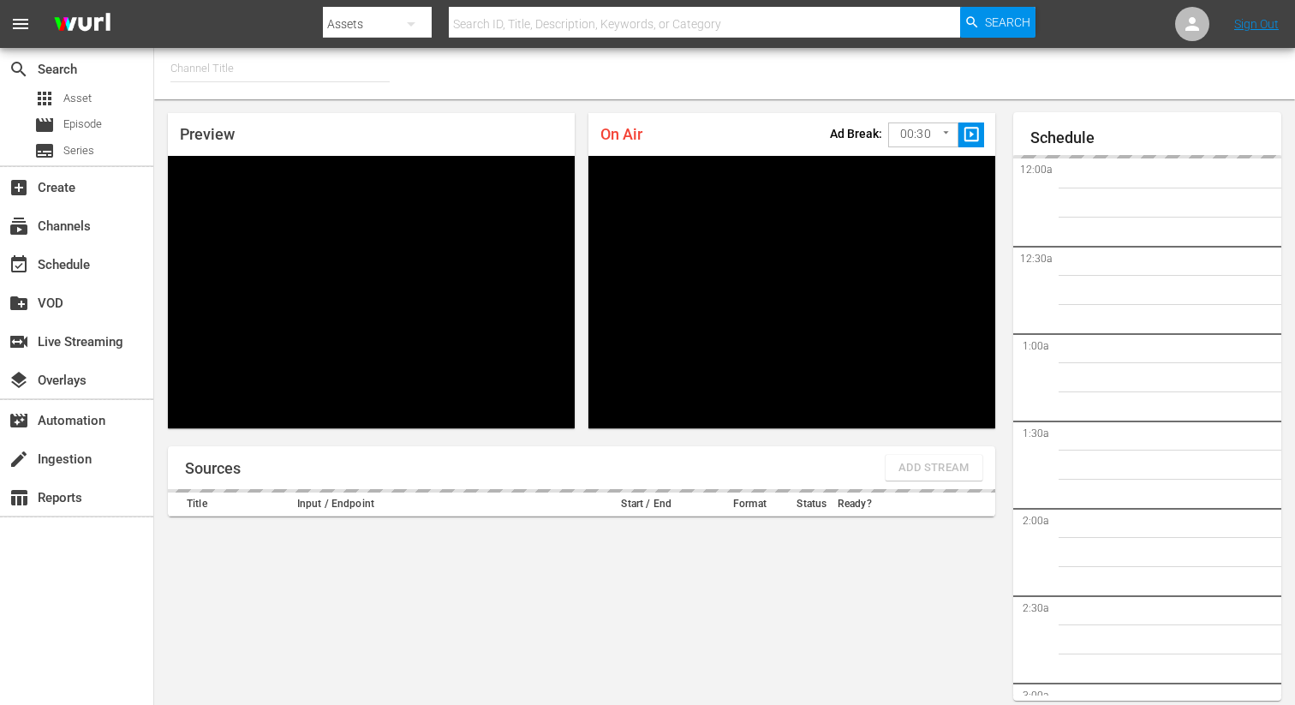
type input "FIFA+ [DEMOGRAPHIC_DATA] Local (1776)"
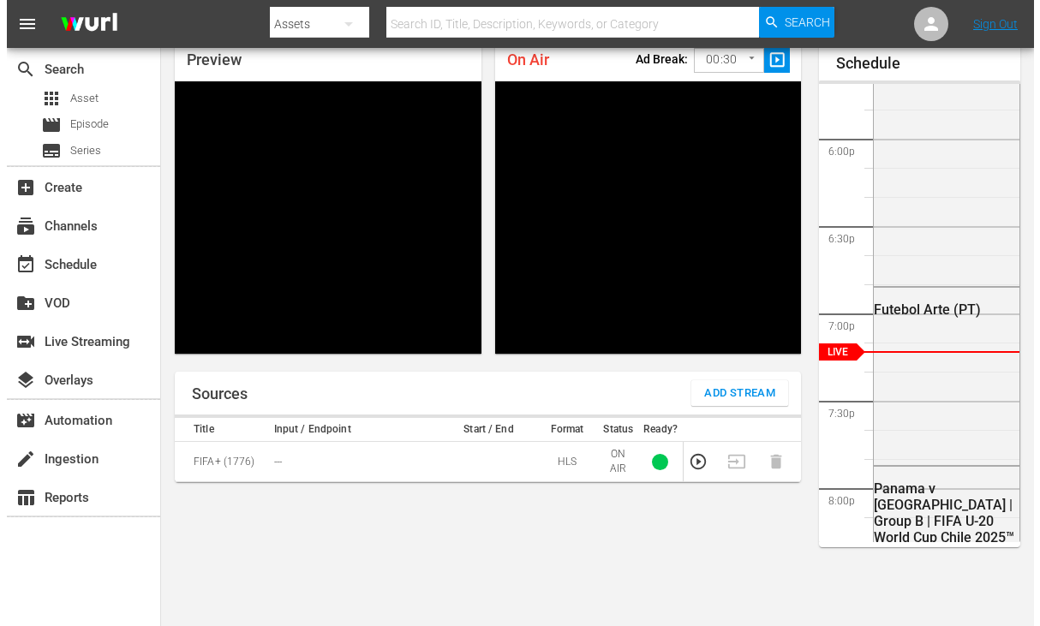
scroll to position [3091, 0]
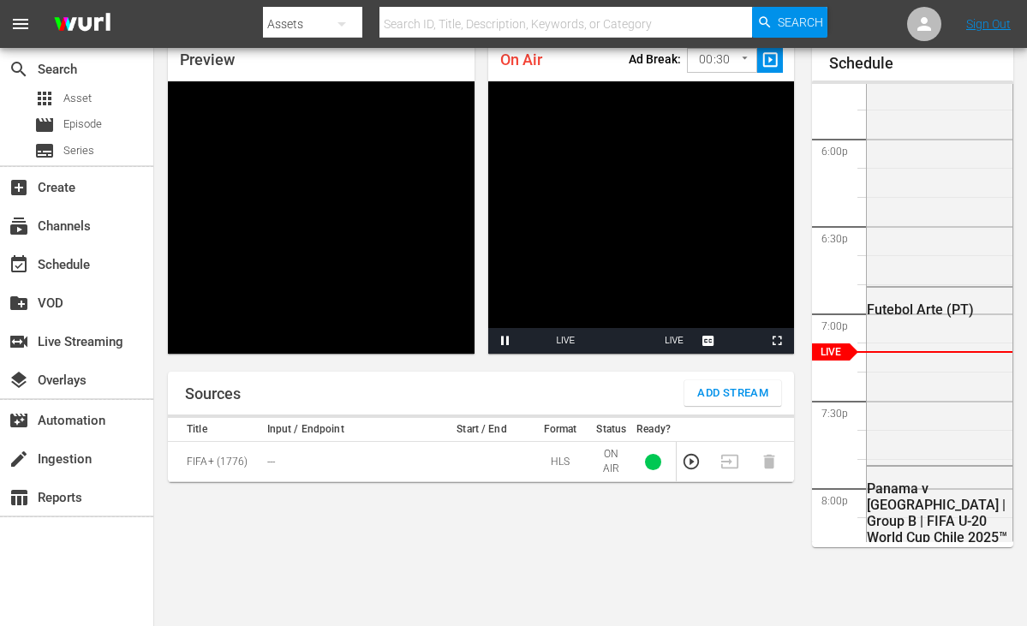
click at [732, 399] on span "Add Stream" at bounding box center [732, 394] width 71 height 20
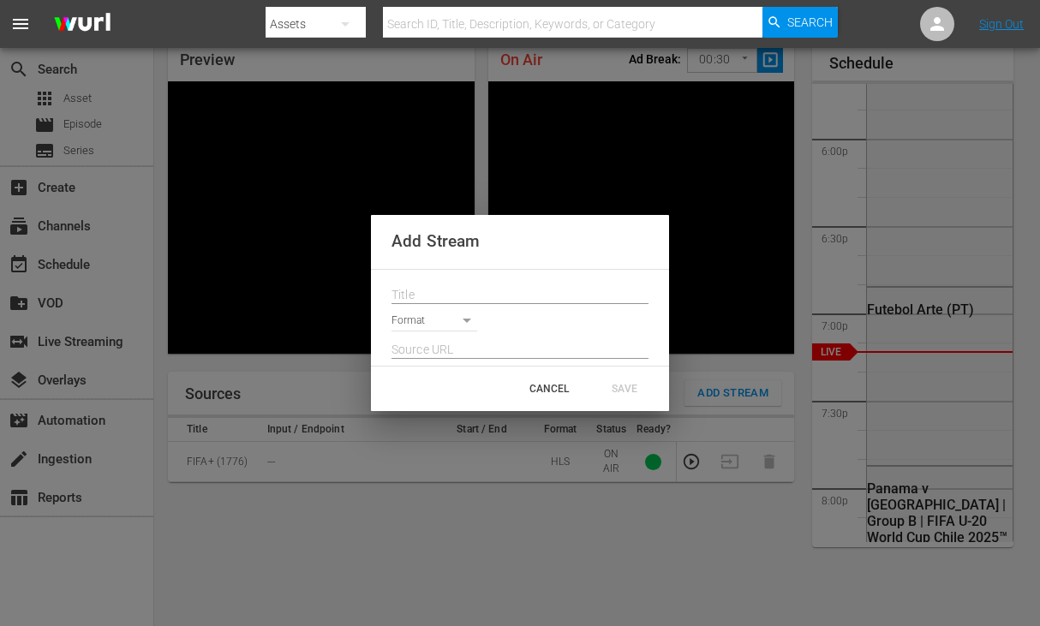
click at [444, 300] on input "text" at bounding box center [519, 296] width 257 height 26
paste input "Live Channel 17b0cb3c-28da-4c2f-a5b9-fe363ef1d0bf eng FIFA U-20 World Cup [GEOG…"
type input "Live Channel 17b0cb3c-28da-4c2f-a5b9-fe363ef1d0bf eng FIFA U-20 World Cup [GEOG…"
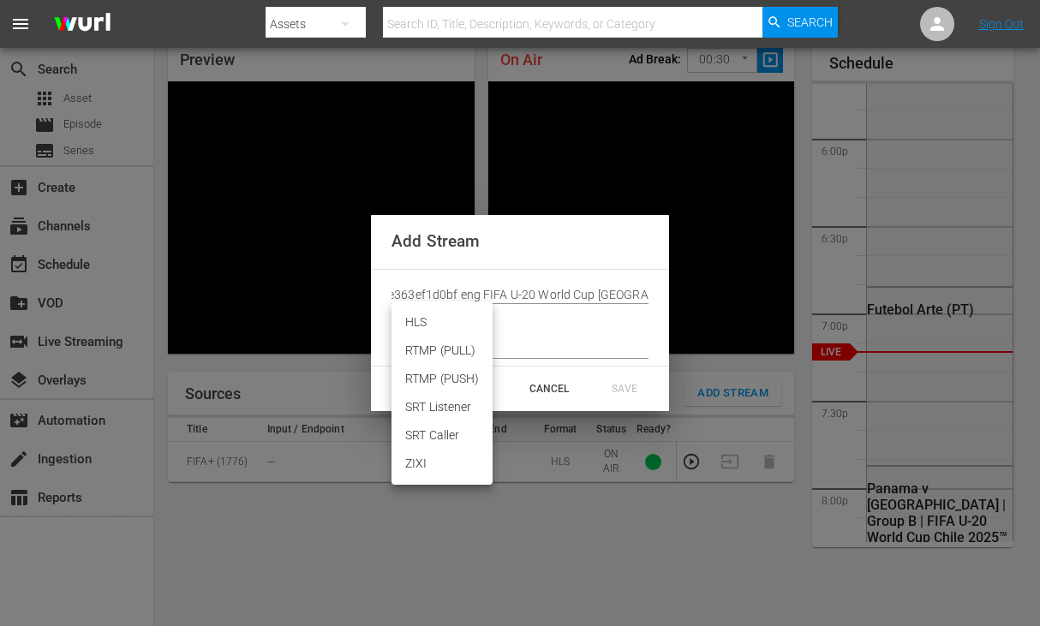
click at [447, 317] on body "menu Search By Assets Search ID, Title, Description, Keywords, or Category Sear…" at bounding box center [520, 238] width 1040 height 626
click at [433, 320] on li "HLS" at bounding box center [441, 322] width 101 height 28
type input "HLS"
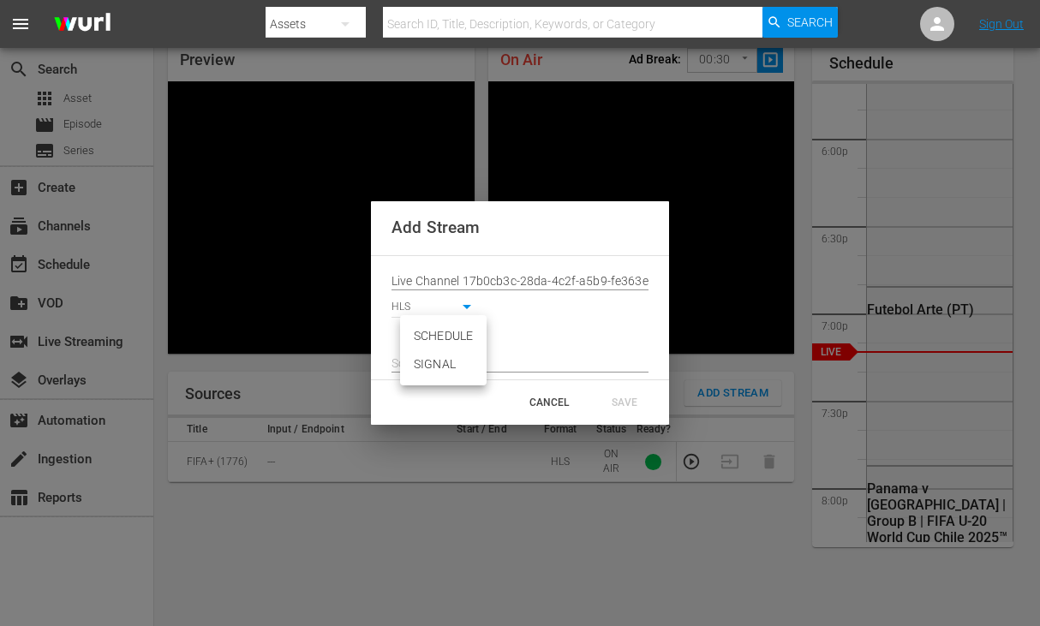
click at [440, 336] on body "menu Search By Assets Search ID, Title, Description, Keywords, or Category Sear…" at bounding box center [520, 238] width 1040 height 626
click at [449, 369] on li "SIGNAL" at bounding box center [443, 364] width 87 height 28
type input "SIGNAL"
click at [456, 358] on input "text" at bounding box center [519, 364] width 257 height 26
paste input "[URL][DOMAIN_NAME][DATE][DATE]"
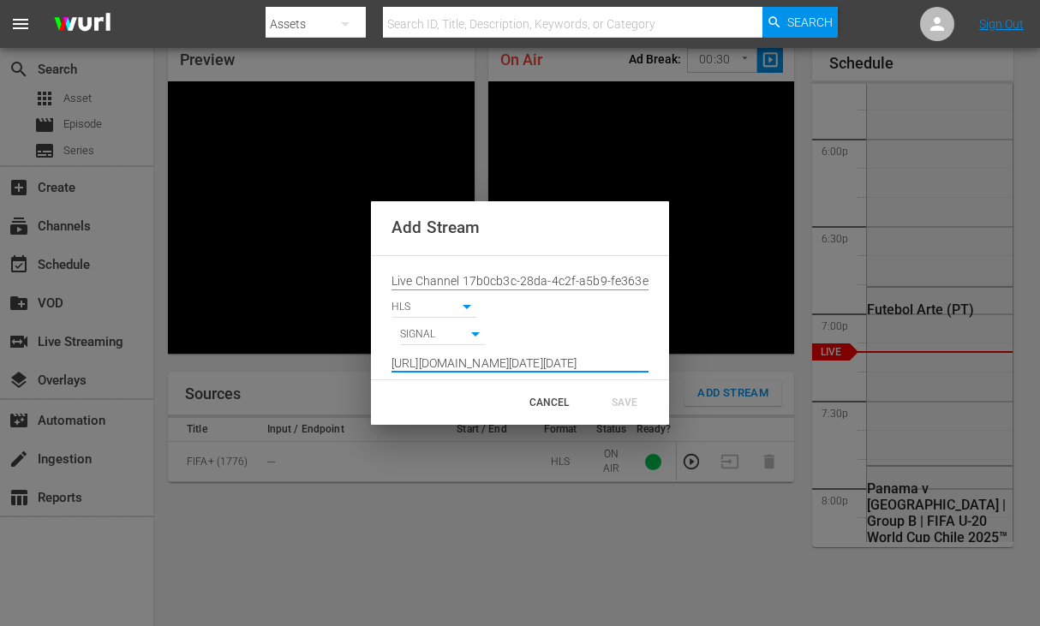
scroll to position [0, 1261]
type input "[URL][DOMAIN_NAME][DATE][DATE]"
click at [603, 397] on div "SAVE" at bounding box center [624, 402] width 75 height 31
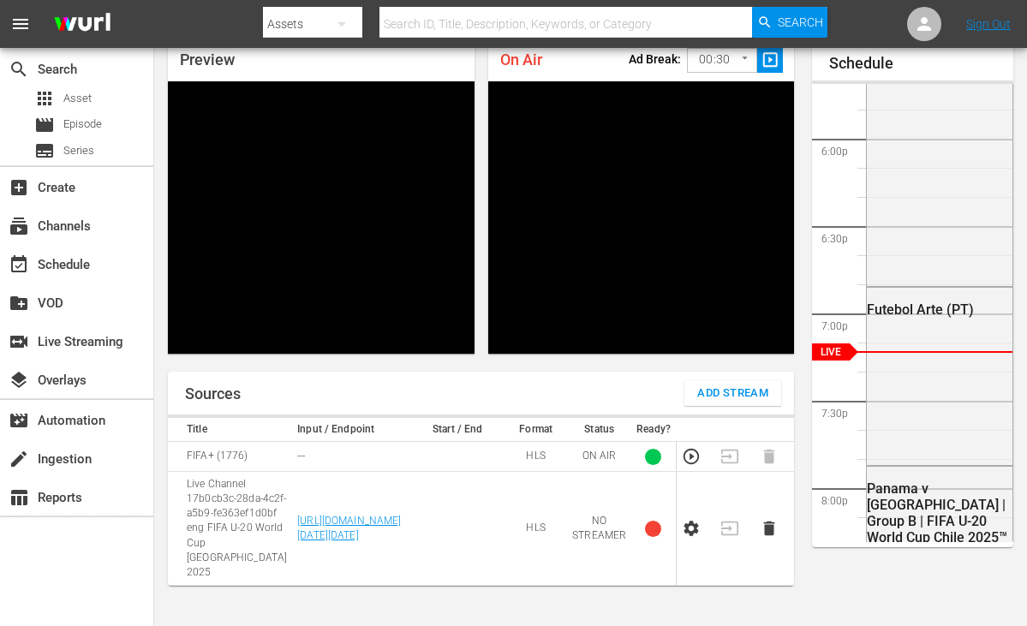
scroll to position [3091, 0]
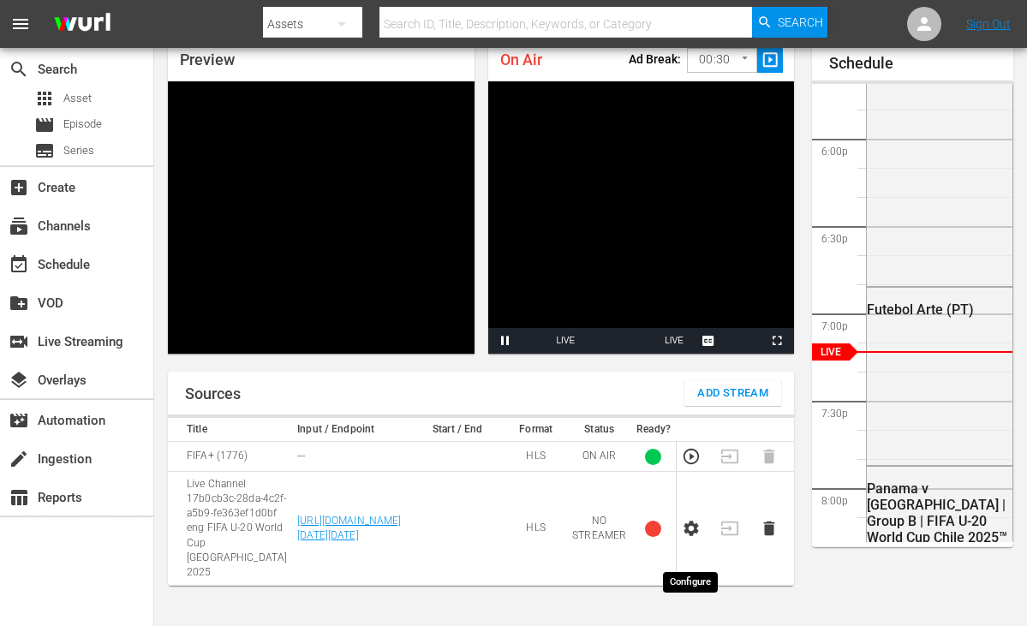
click at [693, 538] on icon "button" at bounding box center [691, 528] width 19 height 19
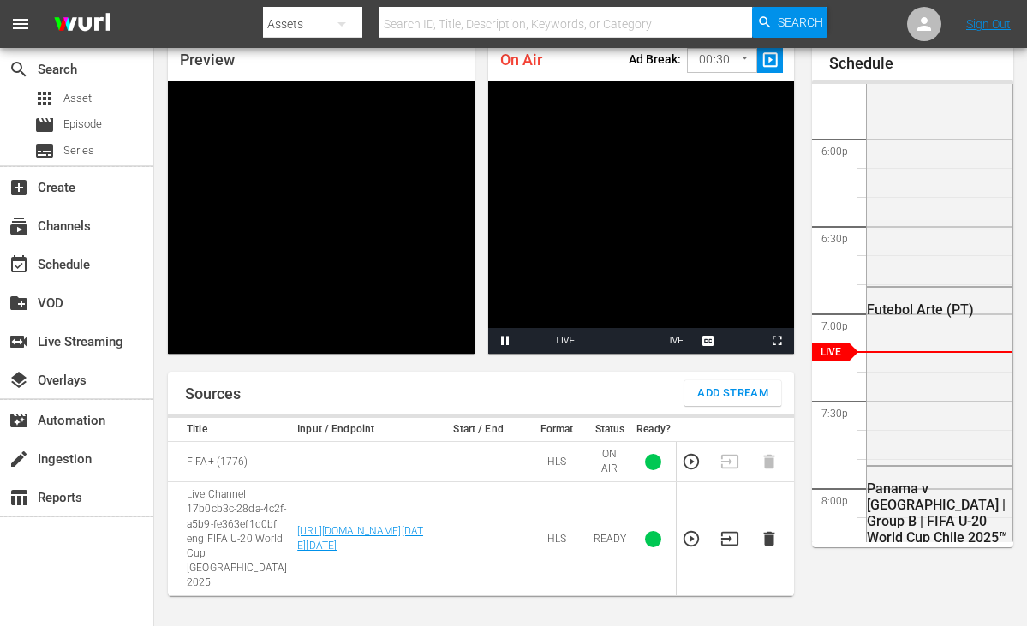
click at [693, 548] on icon "button" at bounding box center [691, 538] width 19 height 19
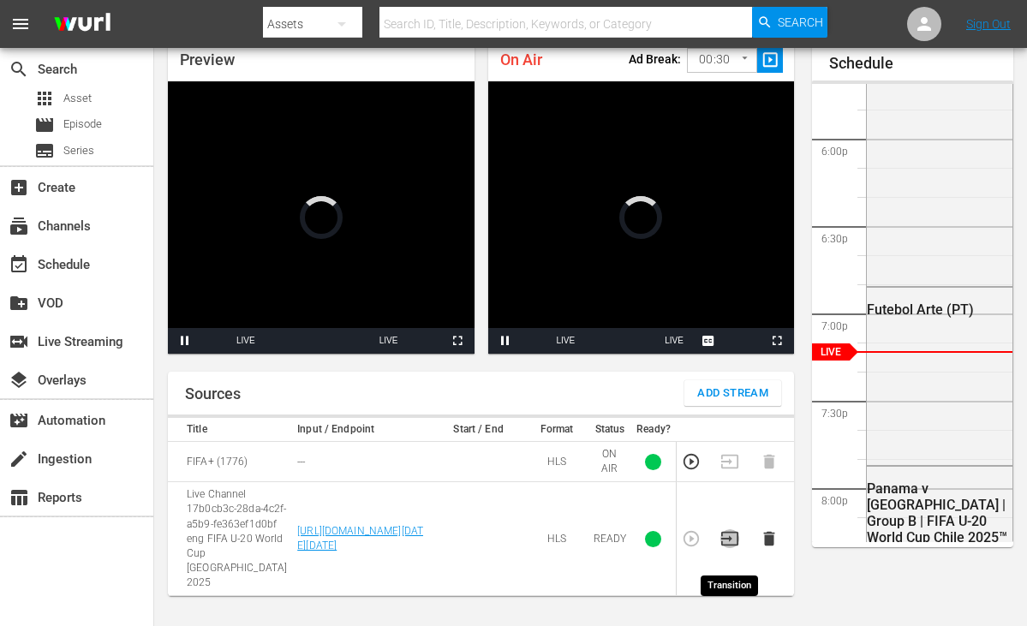
click at [733, 548] on icon "button" at bounding box center [729, 538] width 19 height 19
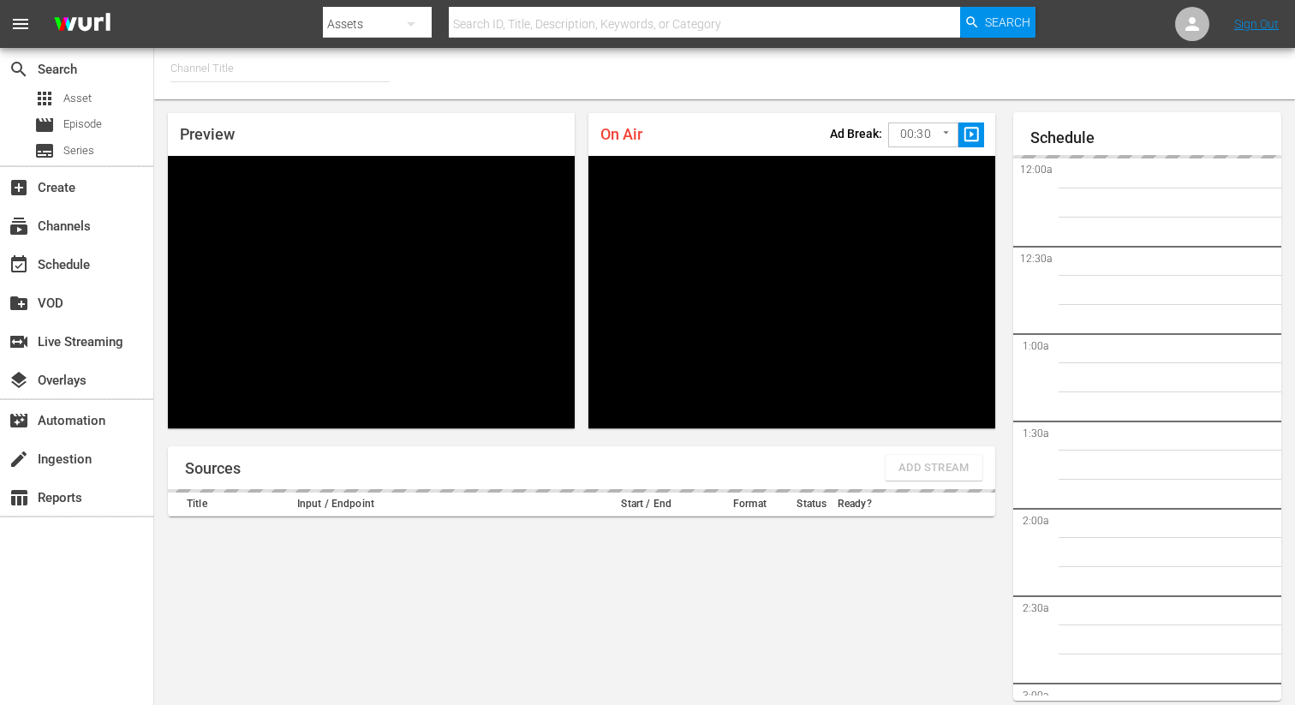
type input "FIFA+ Spanish Global (1780)"
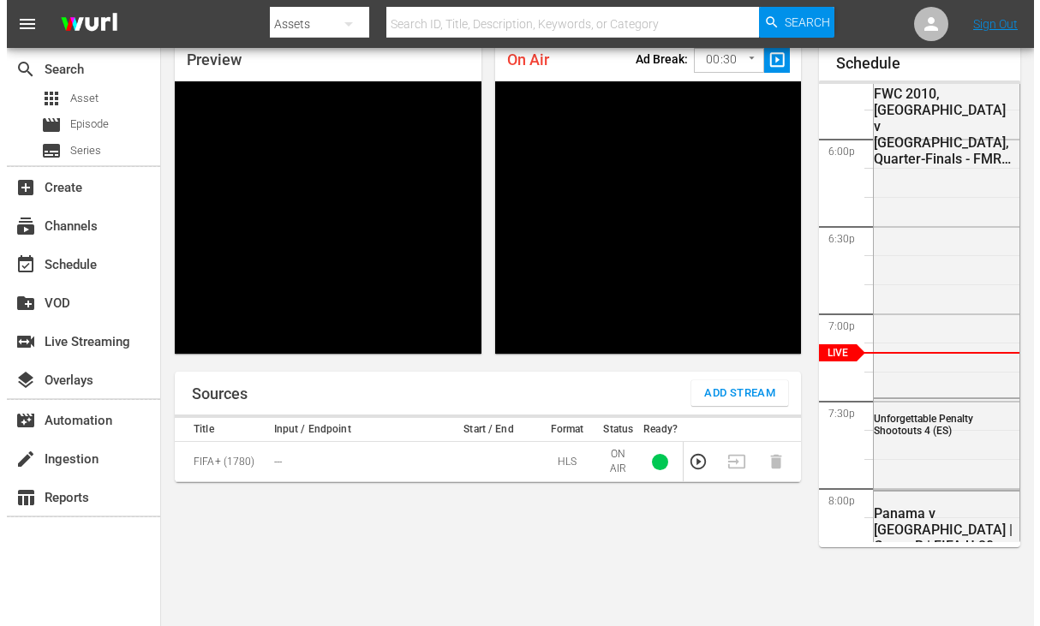
scroll to position [3091, 0]
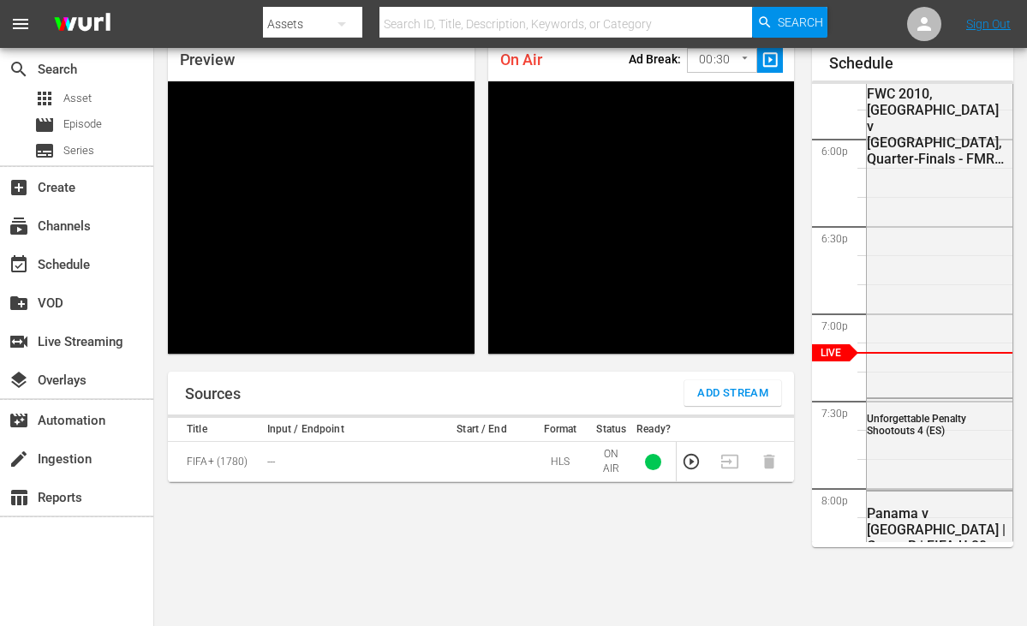
click at [719, 390] on span "Add Stream" at bounding box center [732, 394] width 71 height 20
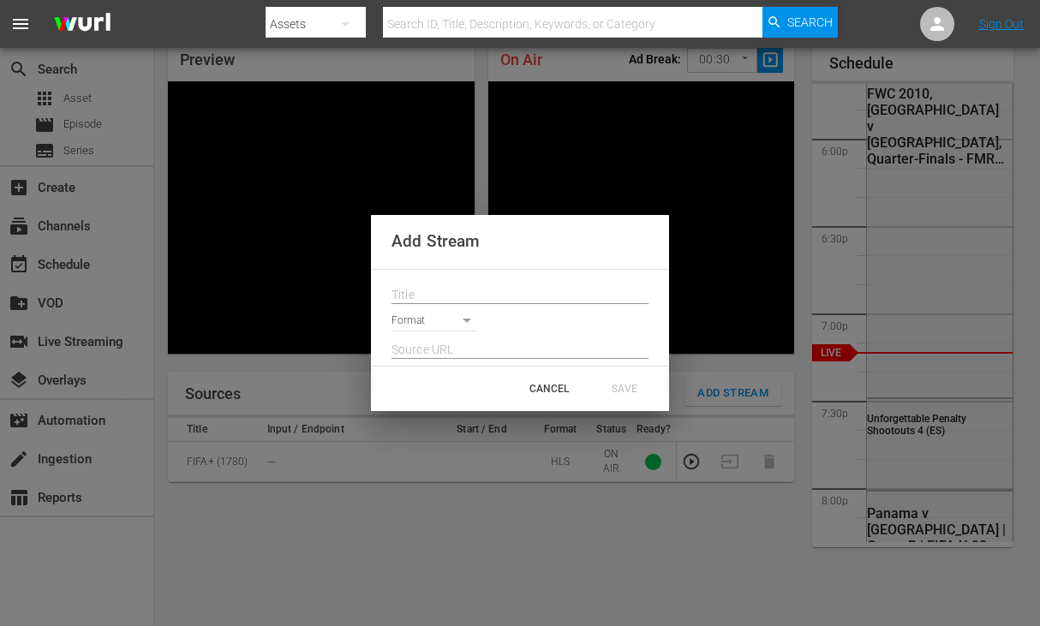
click at [529, 273] on div "Format" at bounding box center [520, 318] width 298 height 96
click at [523, 283] on input "text" at bounding box center [519, 296] width 257 height 26
paste input "Live Channel 17b0cb3c-28da-4c2f-a5b9-fe363ef1d0bf eng FIFA U-20 World Cup [GEOG…"
type input "Live Channel 17b0cb3c-28da-4c2f-a5b9-fe363ef1d0bf eng FIFA U-20 World Cup [GEOG…"
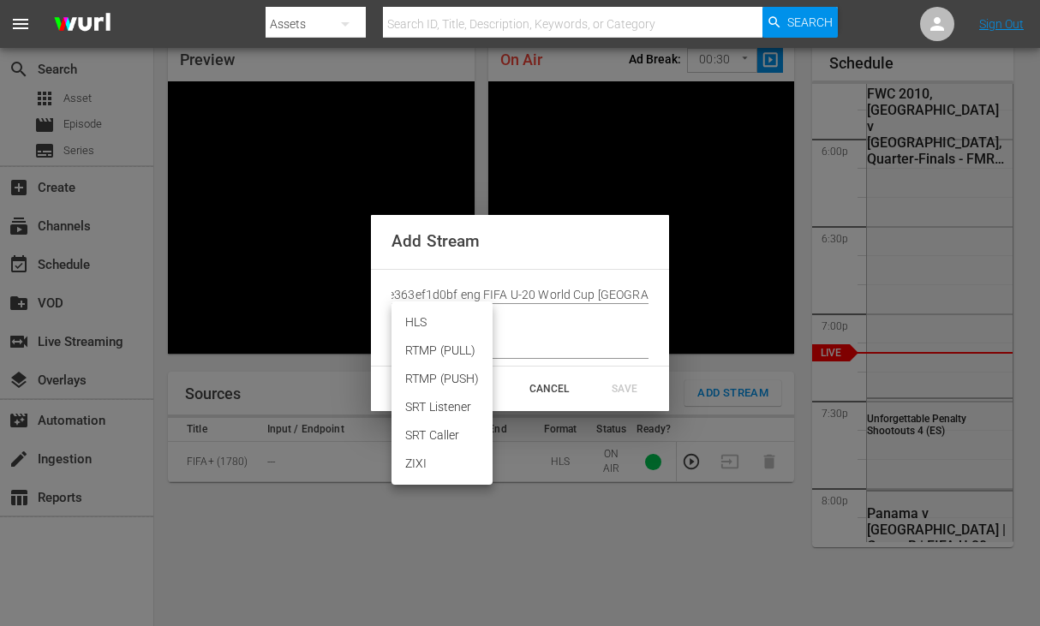
click at [459, 321] on body "menu Search By Assets Search ID, Title, Description, Keywords, or Category Sear…" at bounding box center [520, 238] width 1040 height 626
click at [445, 332] on li "HLS" at bounding box center [441, 322] width 101 height 28
type input "HLS"
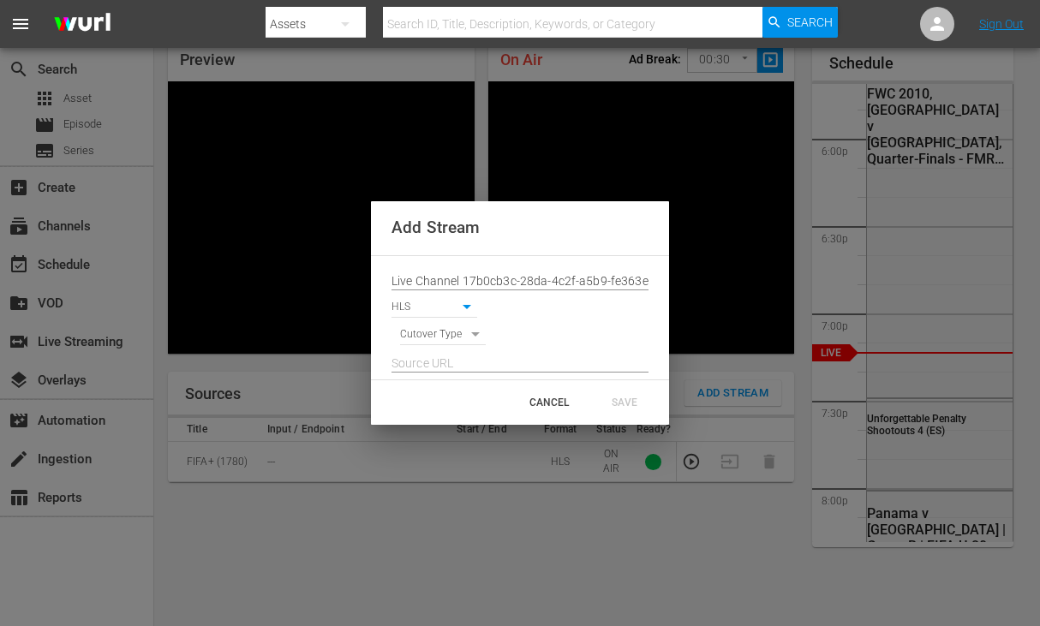
click at [455, 345] on div at bounding box center [519, 358] width 257 height 27
click at [454, 343] on body "menu Search By Assets Search ID, Title, Description, Keywords, or Category Sear…" at bounding box center [520, 238] width 1040 height 626
click at [455, 376] on li "SIGNAL" at bounding box center [443, 364] width 87 height 28
type input "SIGNAL"
click at [543, 283] on input "Live Channel 17b0cb3c-28da-4c2f-a5b9-fe363ef1d0bf eng FIFA U-20 World Cup [GEOG…" at bounding box center [519, 282] width 257 height 26
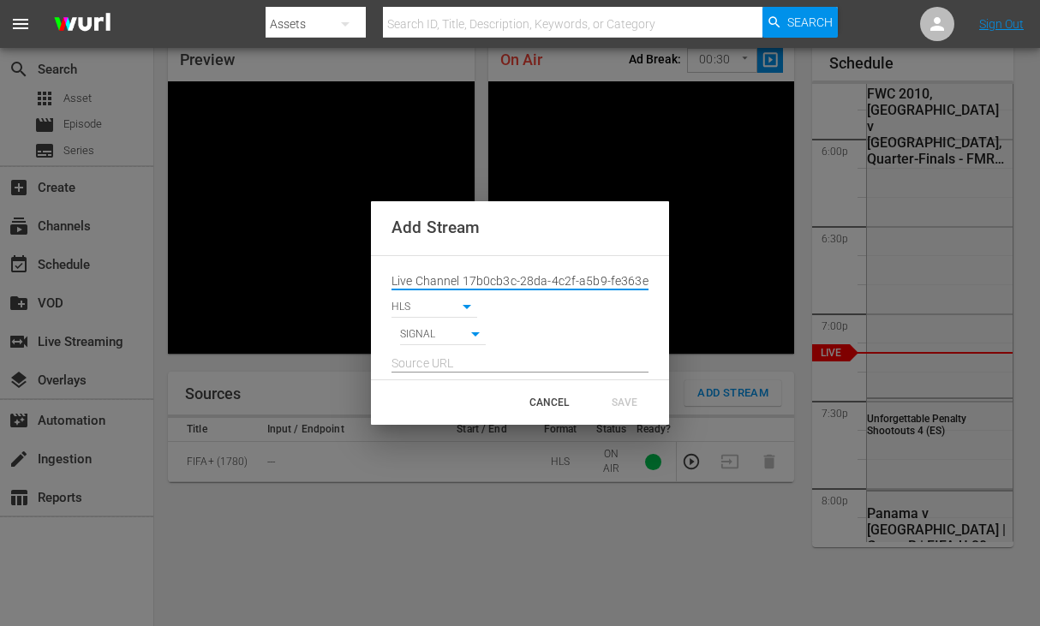
click at [543, 283] on input "Live Channel 17b0cb3c-28da-4c2f-a5b9-fe363ef1d0bf eng FIFA U-20 World Cup [GEOG…" at bounding box center [519, 282] width 257 height 26
click at [517, 349] on div at bounding box center [519, 358] width 257 height 27
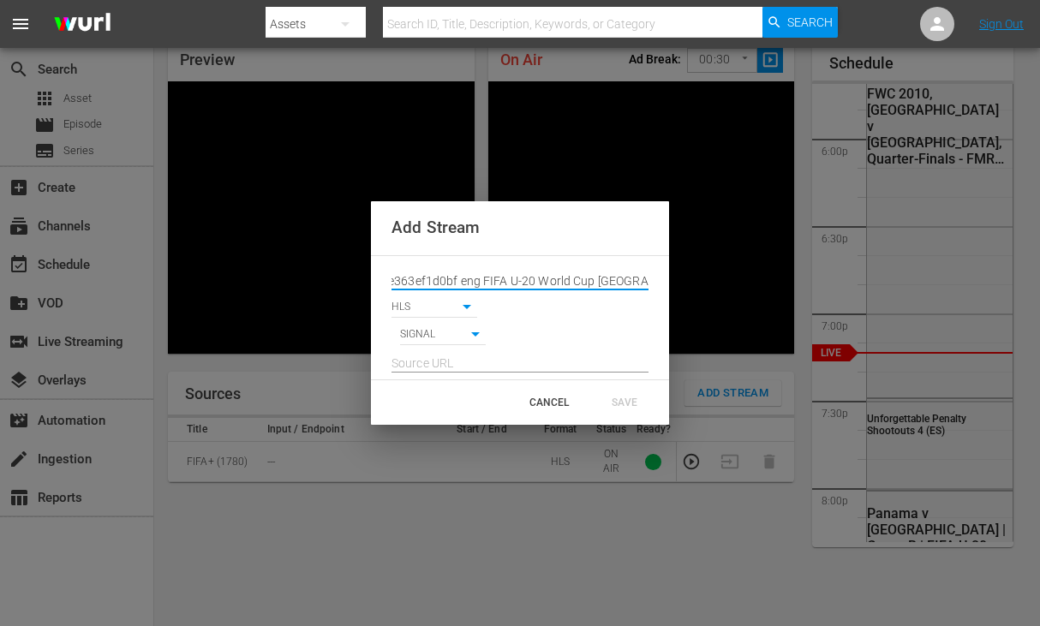
scroll to position [0, 0]
click at [455, 359] on input "text" at bounding box center [519, 364] width 257 height 26
paste input "[URL][DOMAIN_NAME][DATE][DATE]"
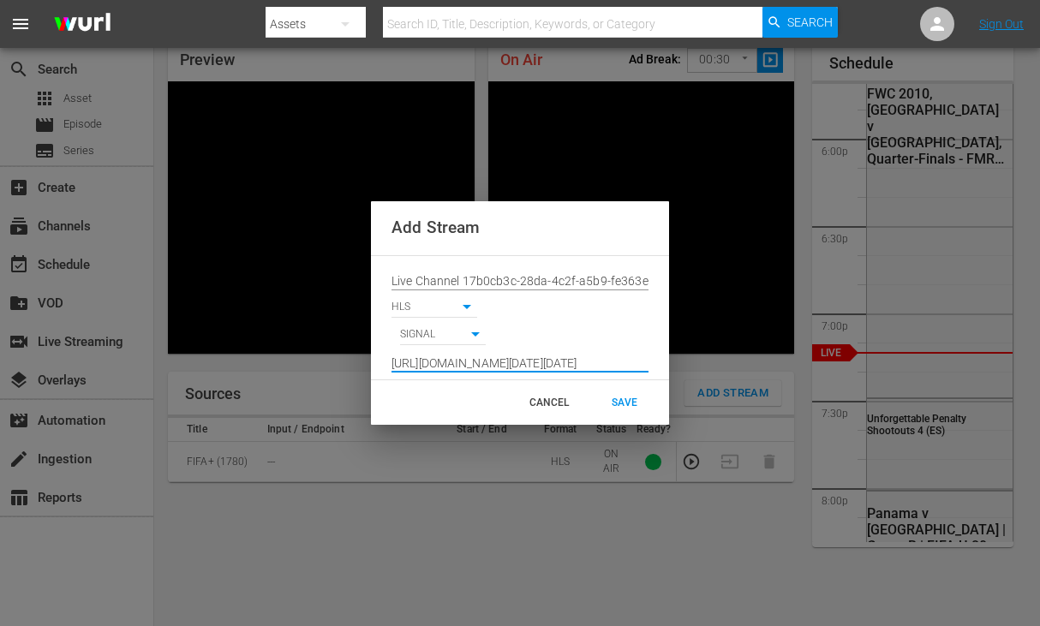
scroll to position [0, 1261]
type input "[URL][DOMAIN_NAME][DATE][DATE]"
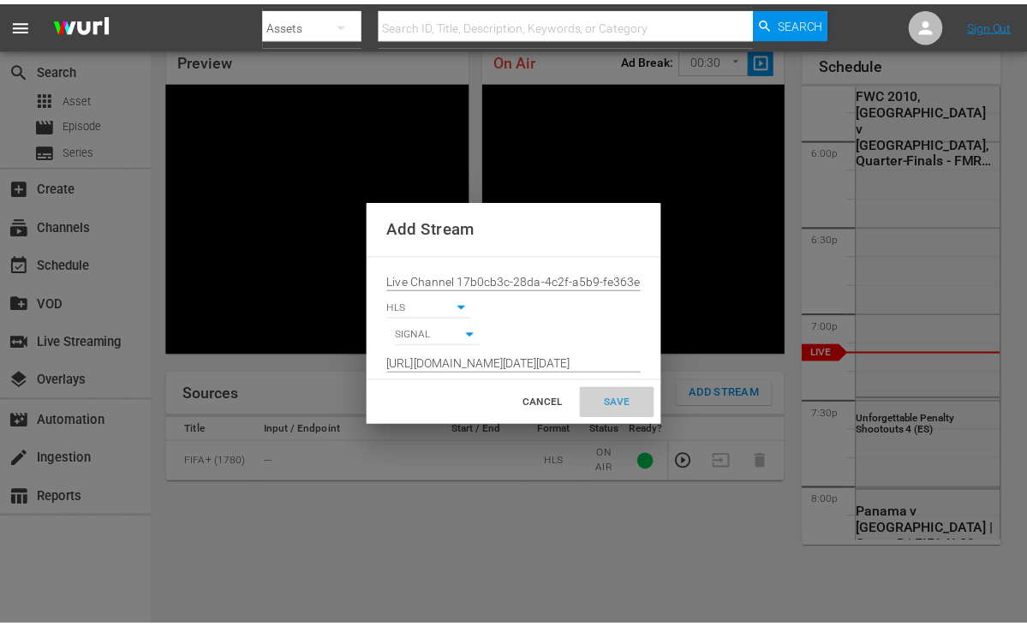
scroll to position [0, 0]
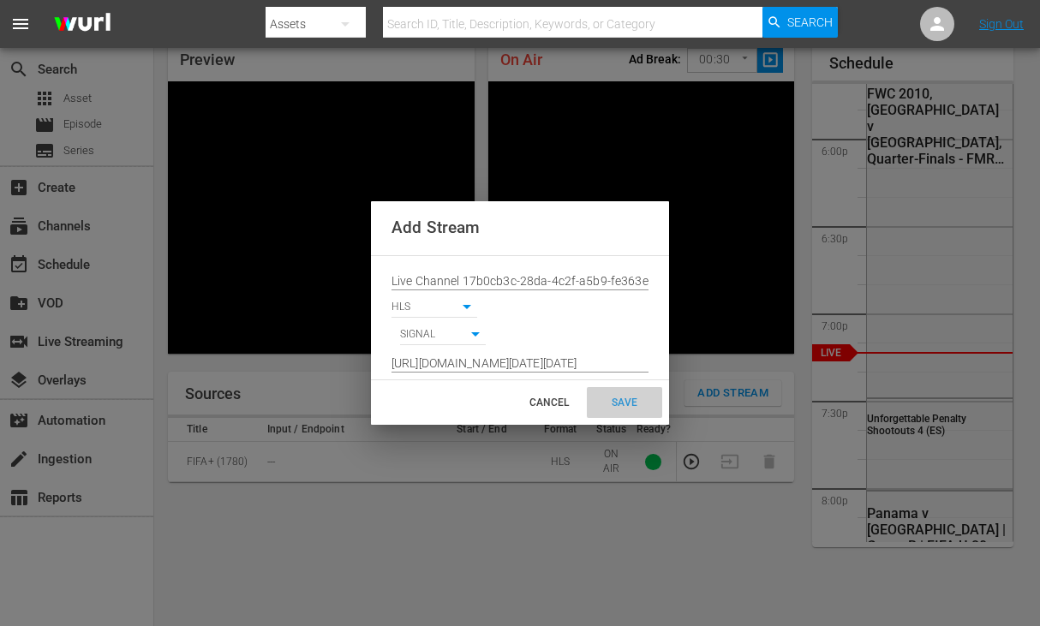
click at [618, 397] on div "SAVE" at bounding box center [624, 402] width 75 height 31
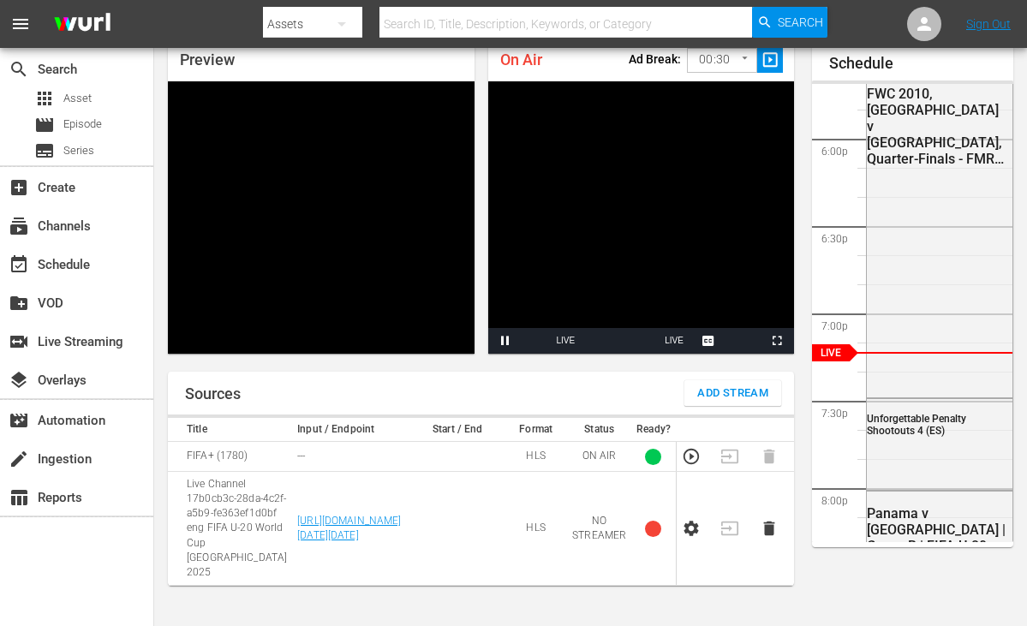
click at [700, 538] on icon "button" at bounding box center [691, 528] width 19 height 19
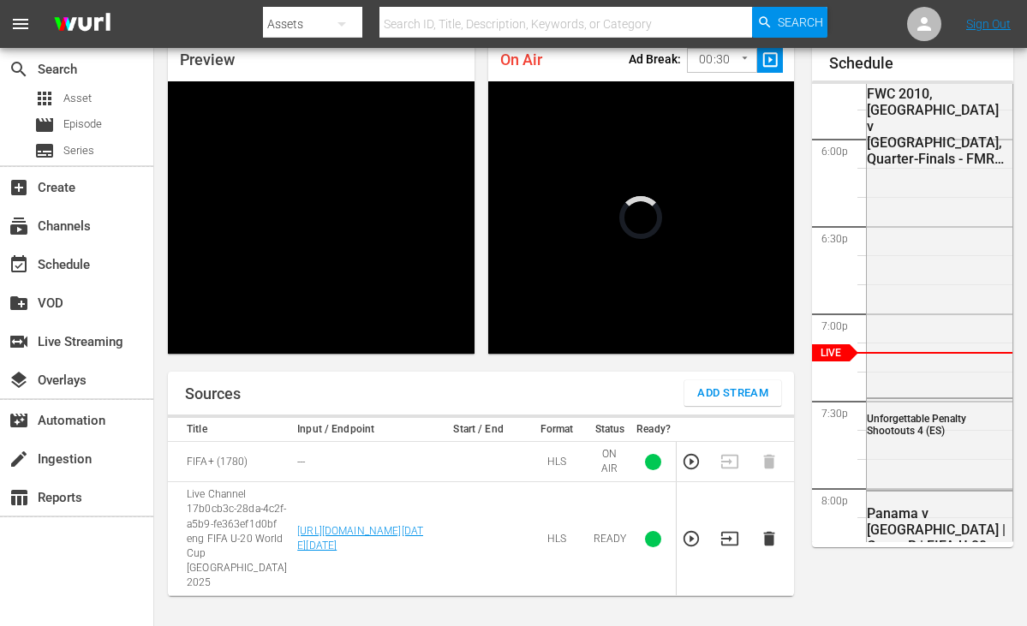
scroll to position [3091, 0]
click at [699, 561] on td at bounding box center [695, 539] width 39 height 114
click at [695, 547] on icon "button" at bounding box center [690, 538] width 15 height 15
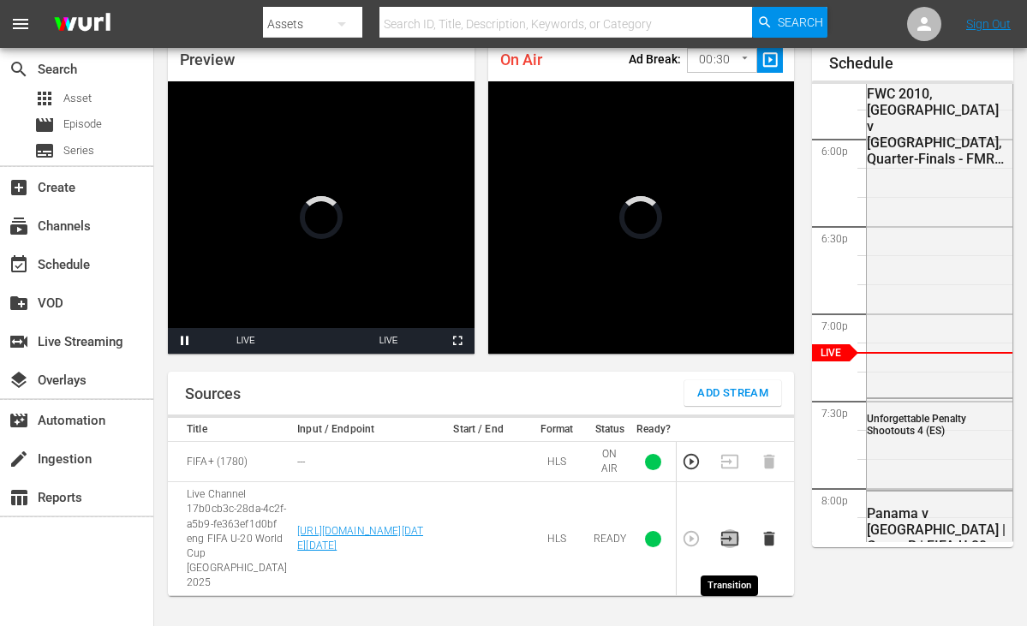
click at [732, 548] on icon "button" at bounding box center [729, 538] width 19 height 19
